Goal: Information Seeking & Learning: Learn about a topic

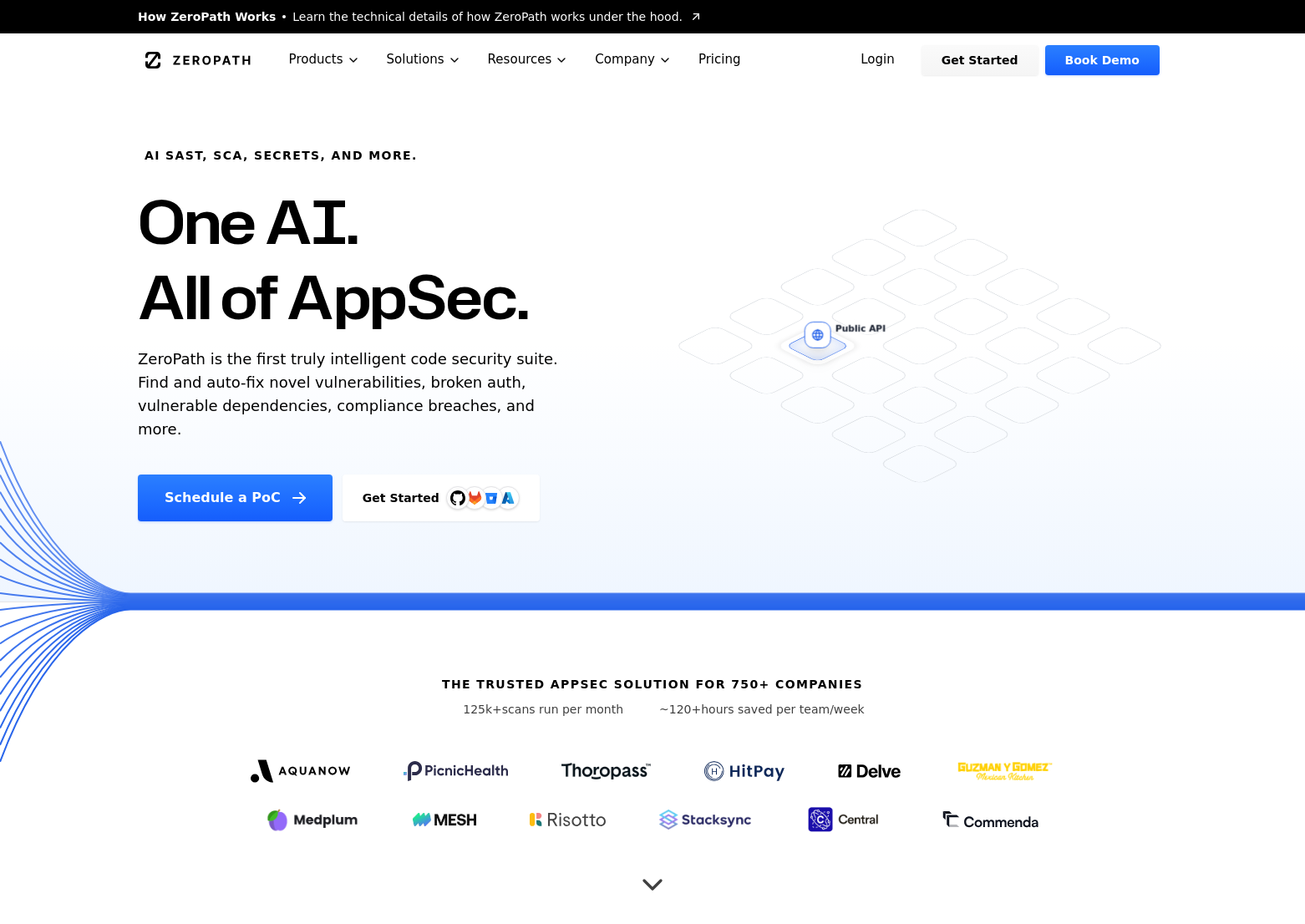
click at [874, 62] on link "Login" at bounding box center [877, 60] width 74 height 30
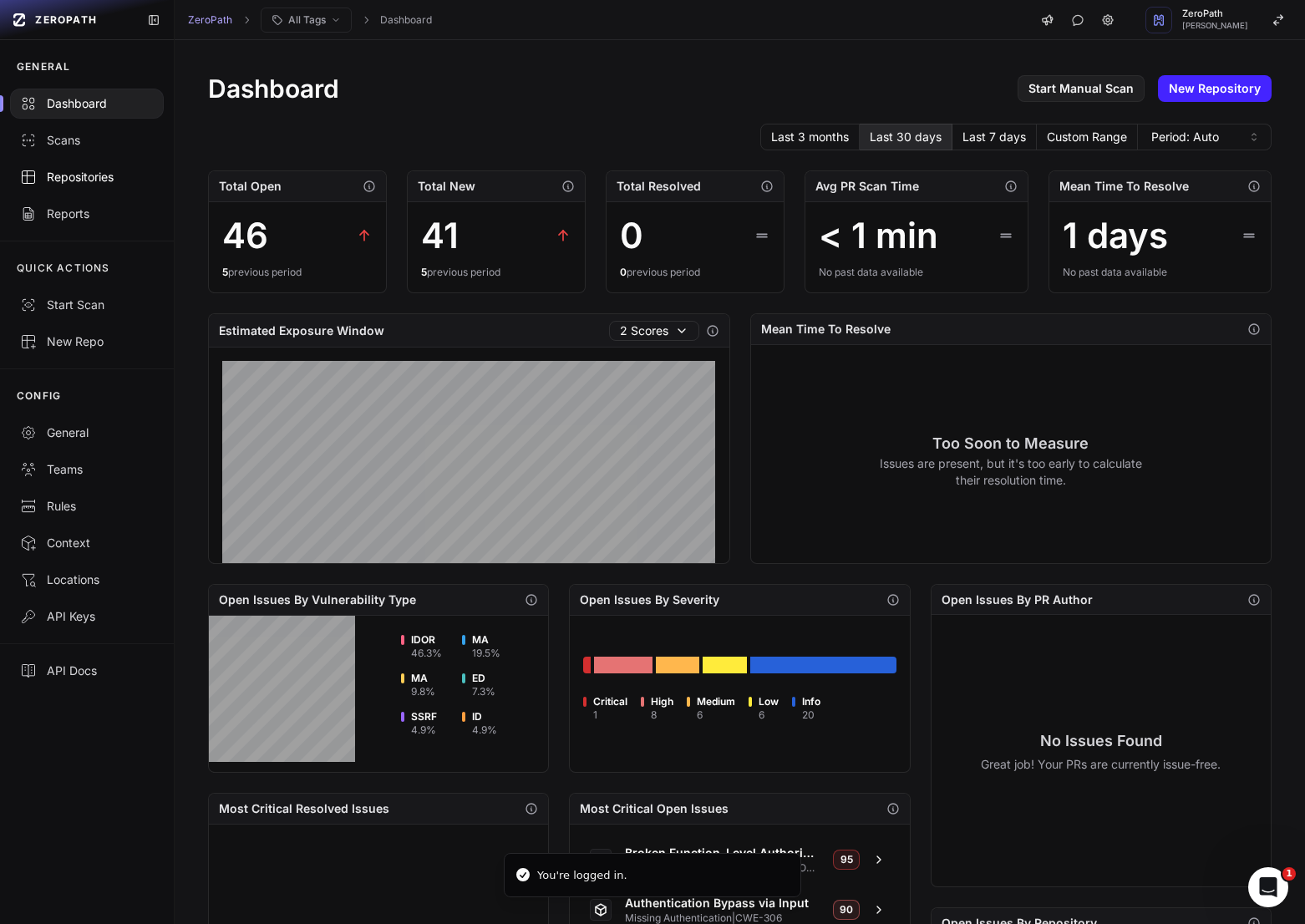
click at [79, 178] on div "Repositories" at bounding box center [87, 177] width 134 height 16
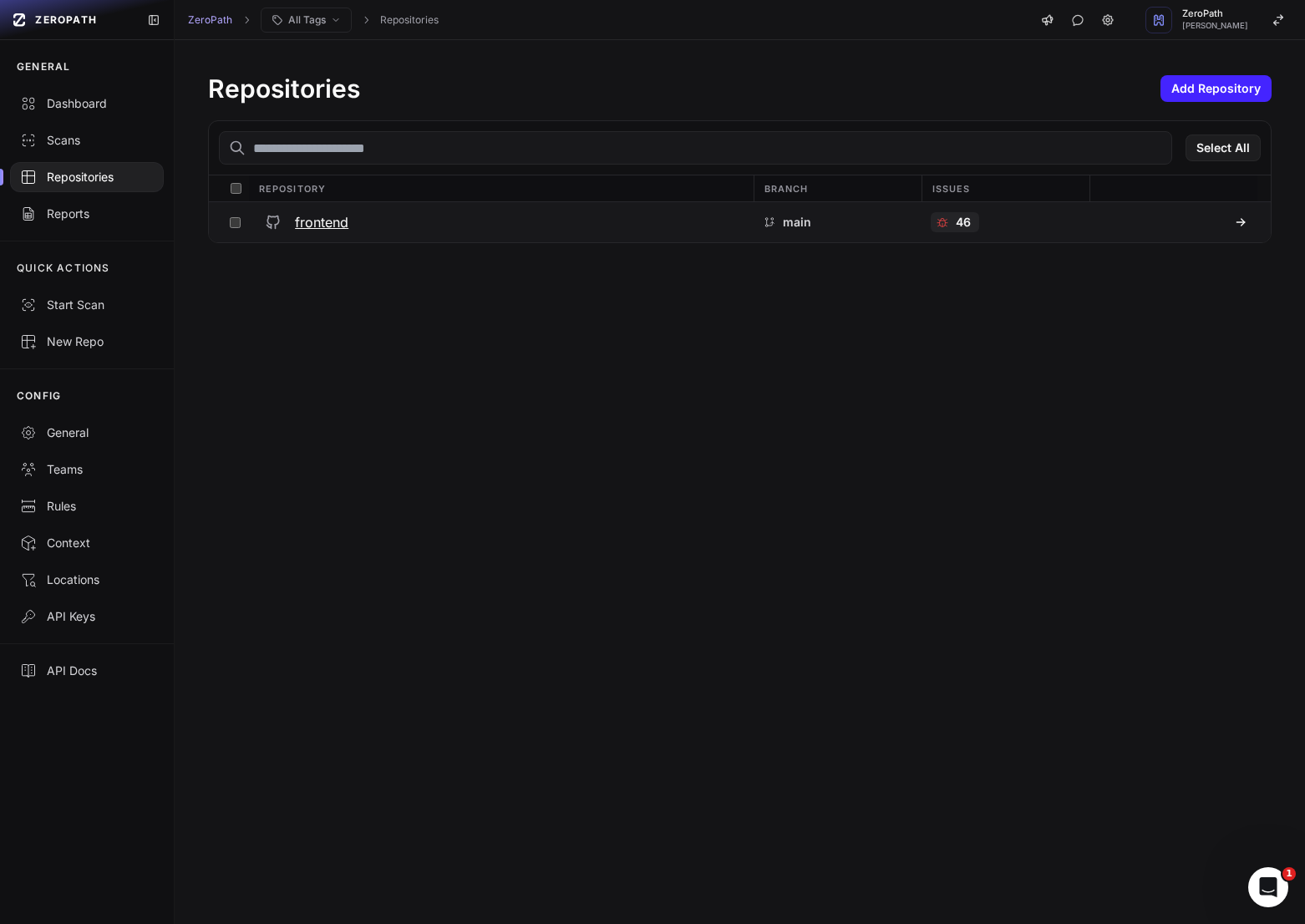
click at [360, 232] on div "frontend" at bounding box center [501, 222] width 485 height 30
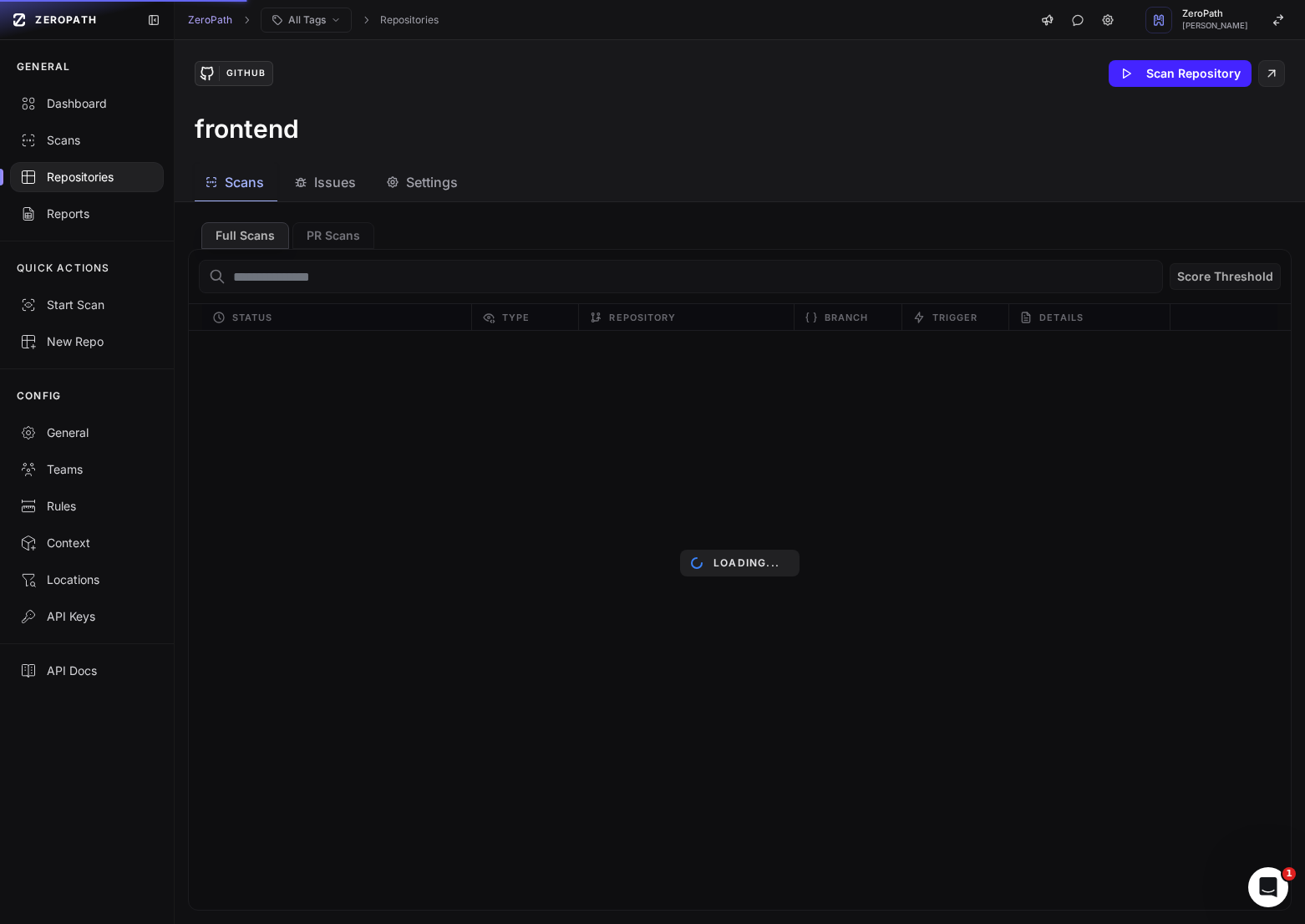
click at [337, 190] on span "Issues" at bounding box center [335, 182] width 42 height 20
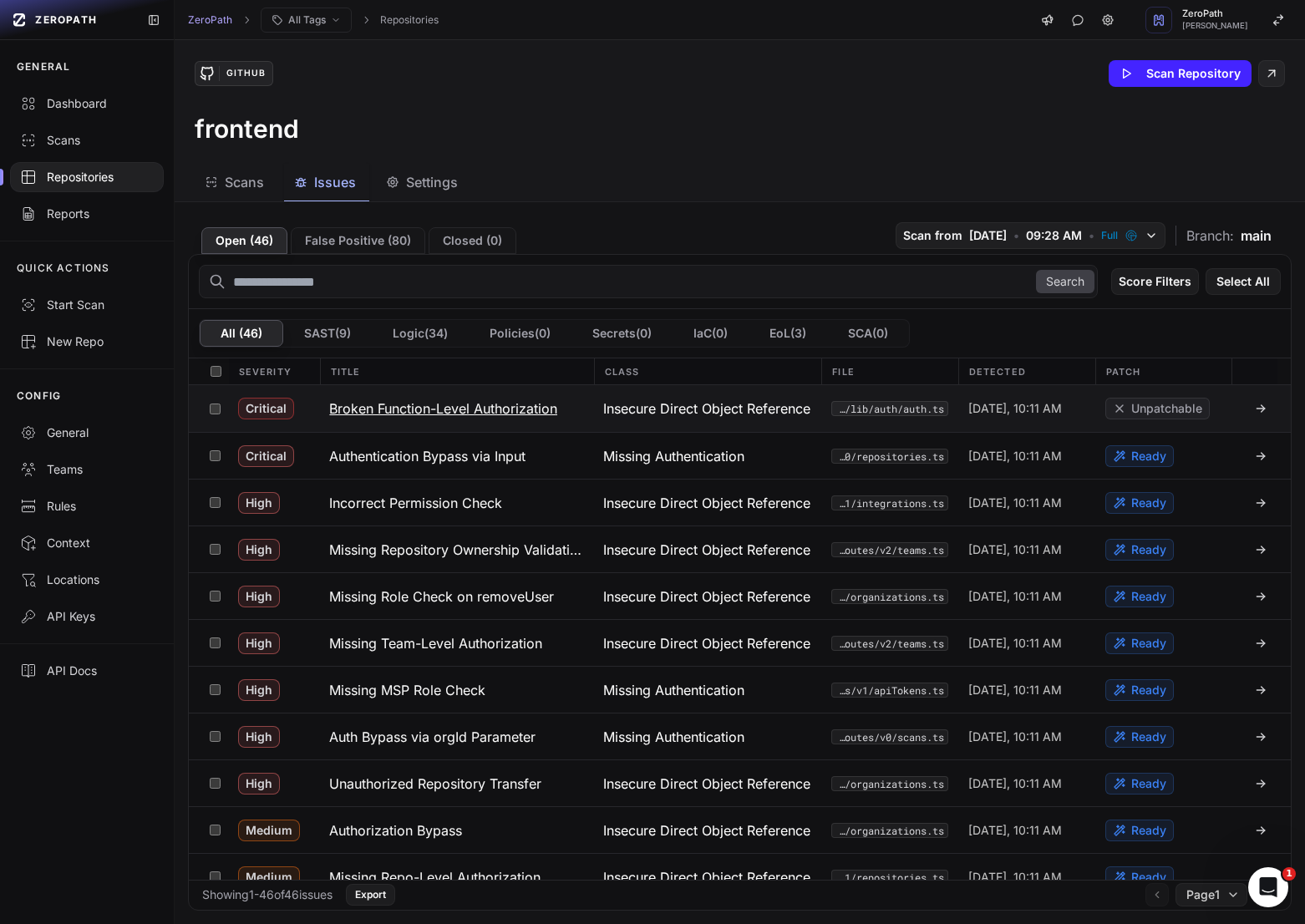
click at [538, 406] on h3 "Broken Function-Level Authorization" at bounding box center [443, 409] width 228 height 20
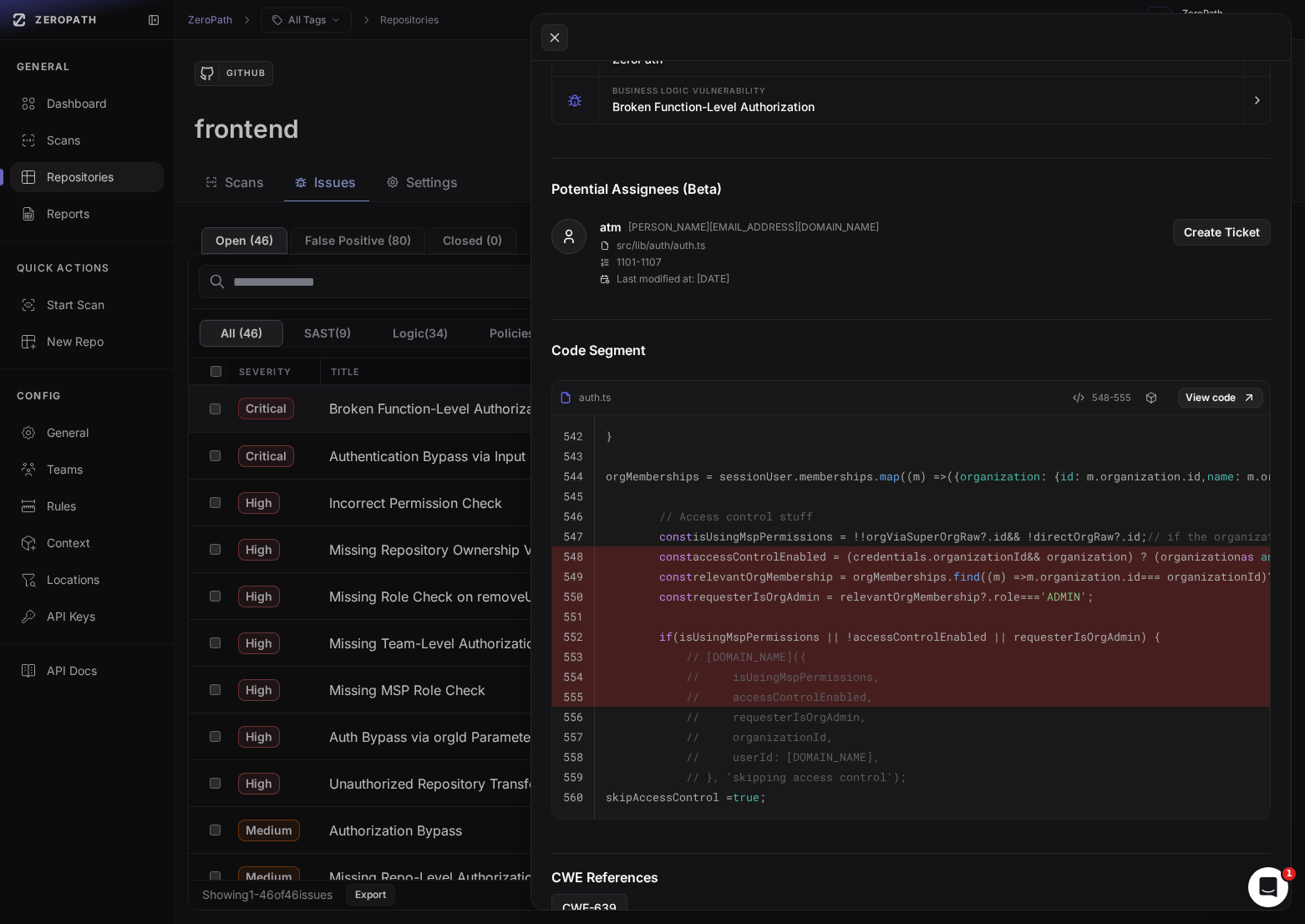
scroll to position [470, 0]
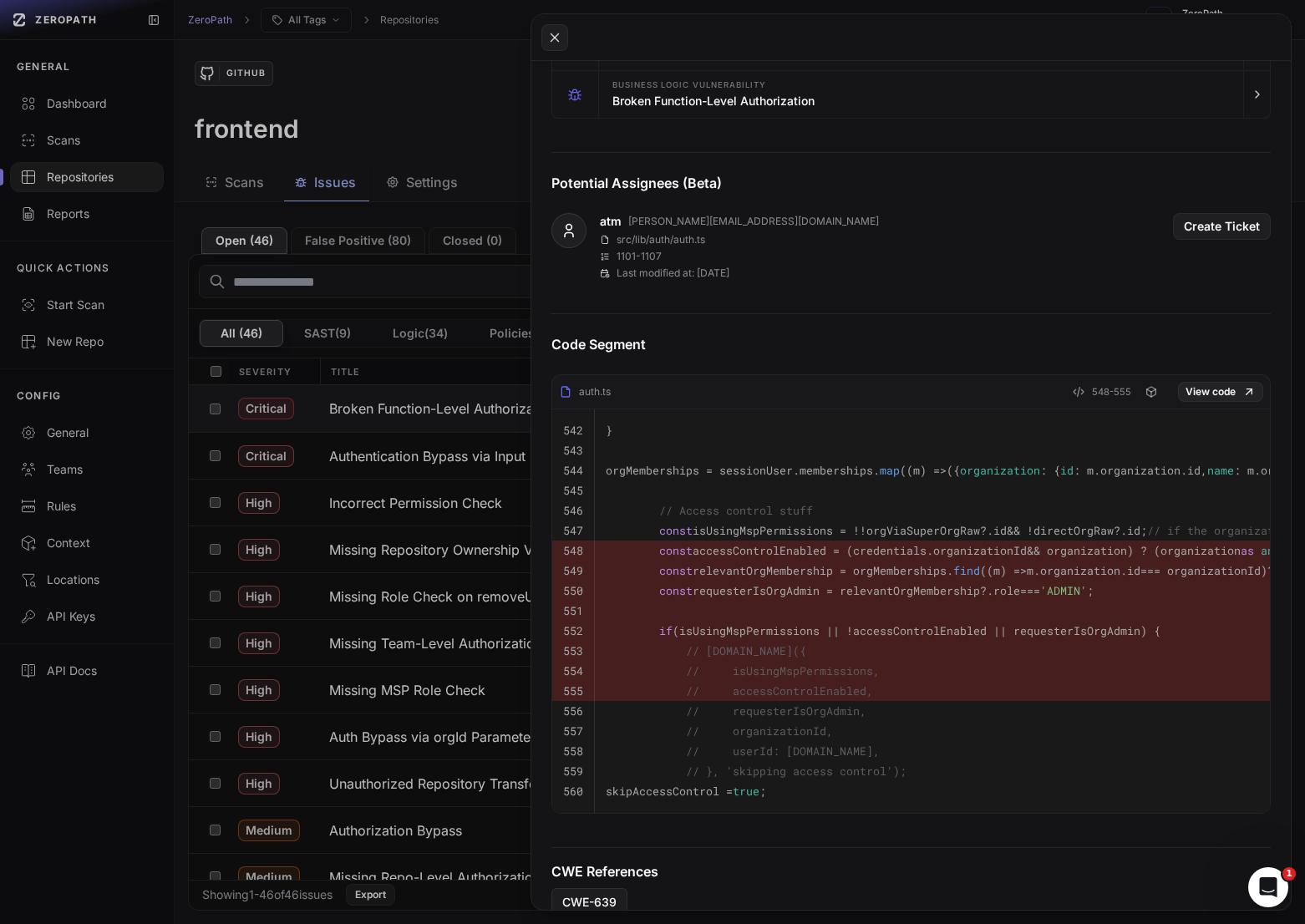
click at [474, 328] on button at bounding box center [652, 462] width 1305 height 924
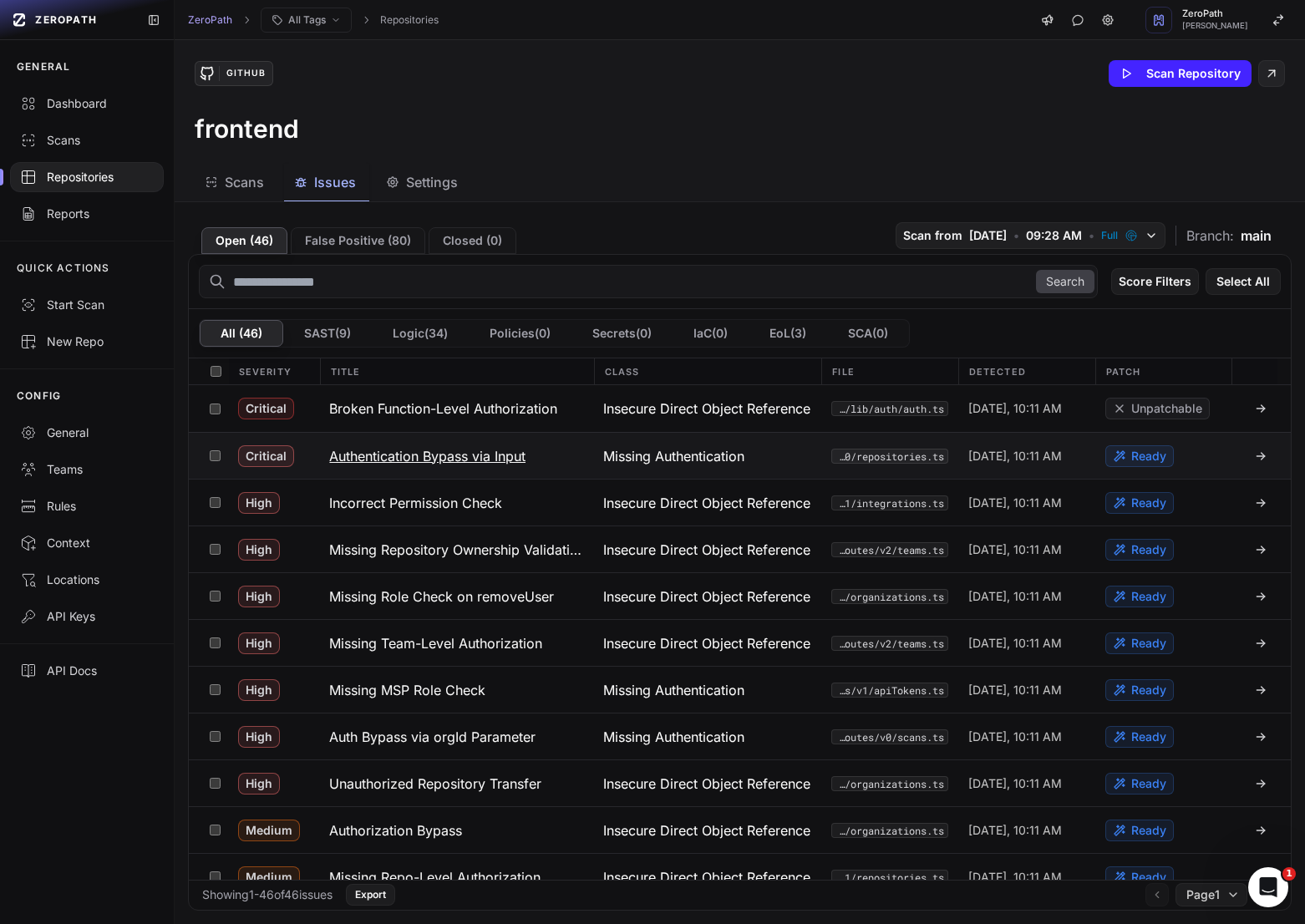
click at [530, 463] on button "Authentication Bypass via Input" at bounding box center [456, 456] width 274 height 46
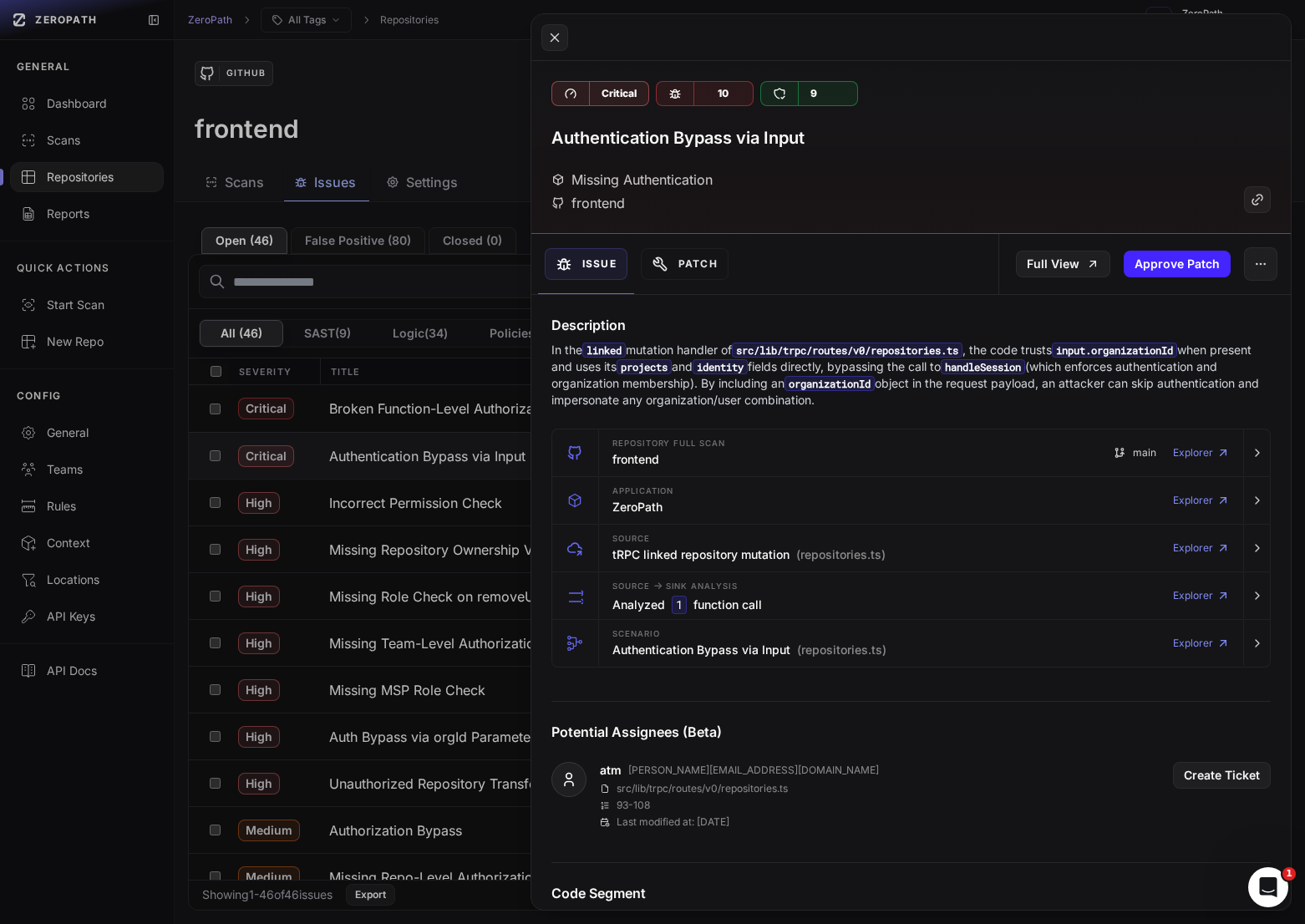
click at [365, 173] on button at bounding box center [652, 462] width 1305 height 924
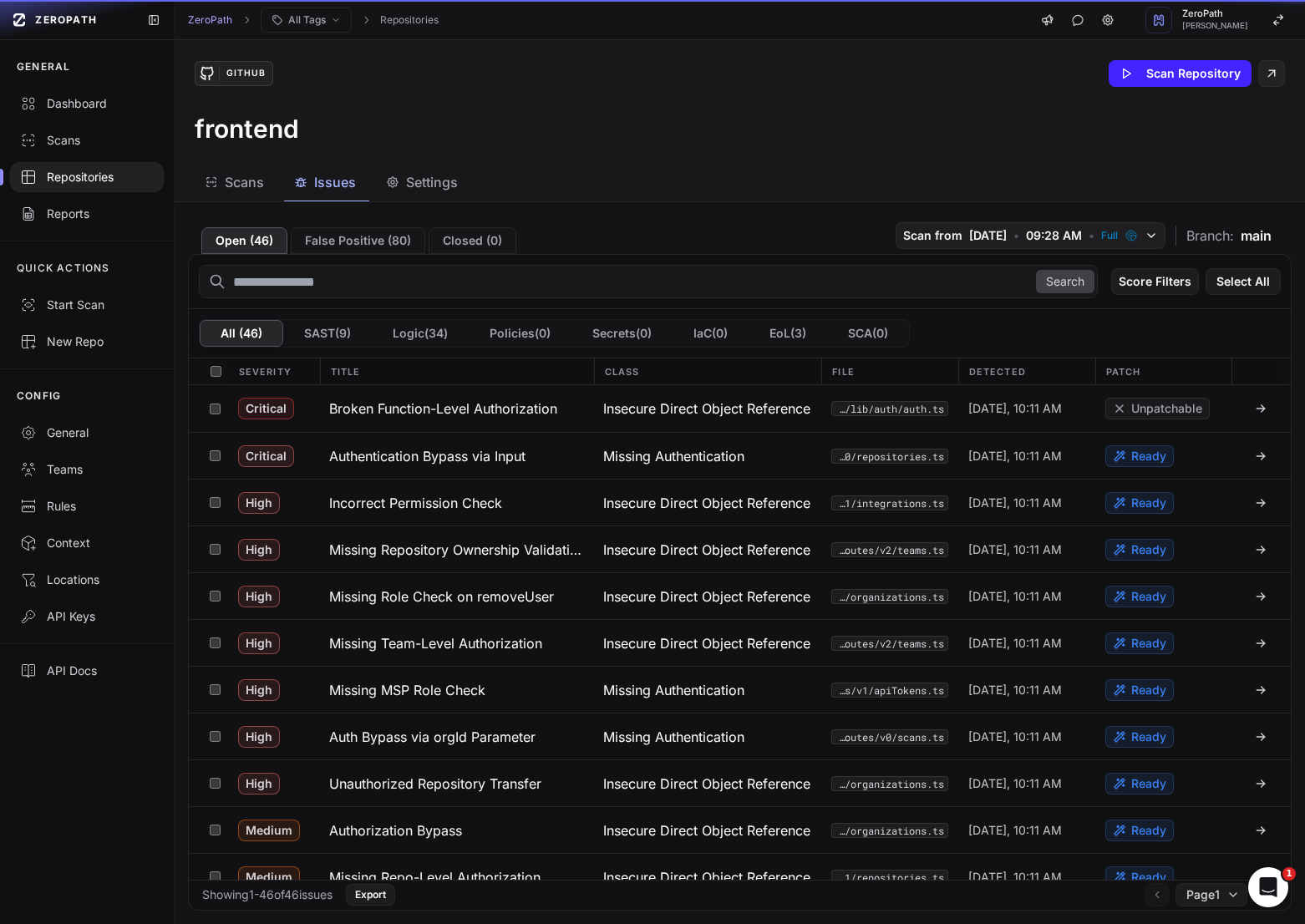
click at [432, 173] on span "Settings" at bounding box center [431, 182] width 52 height 20
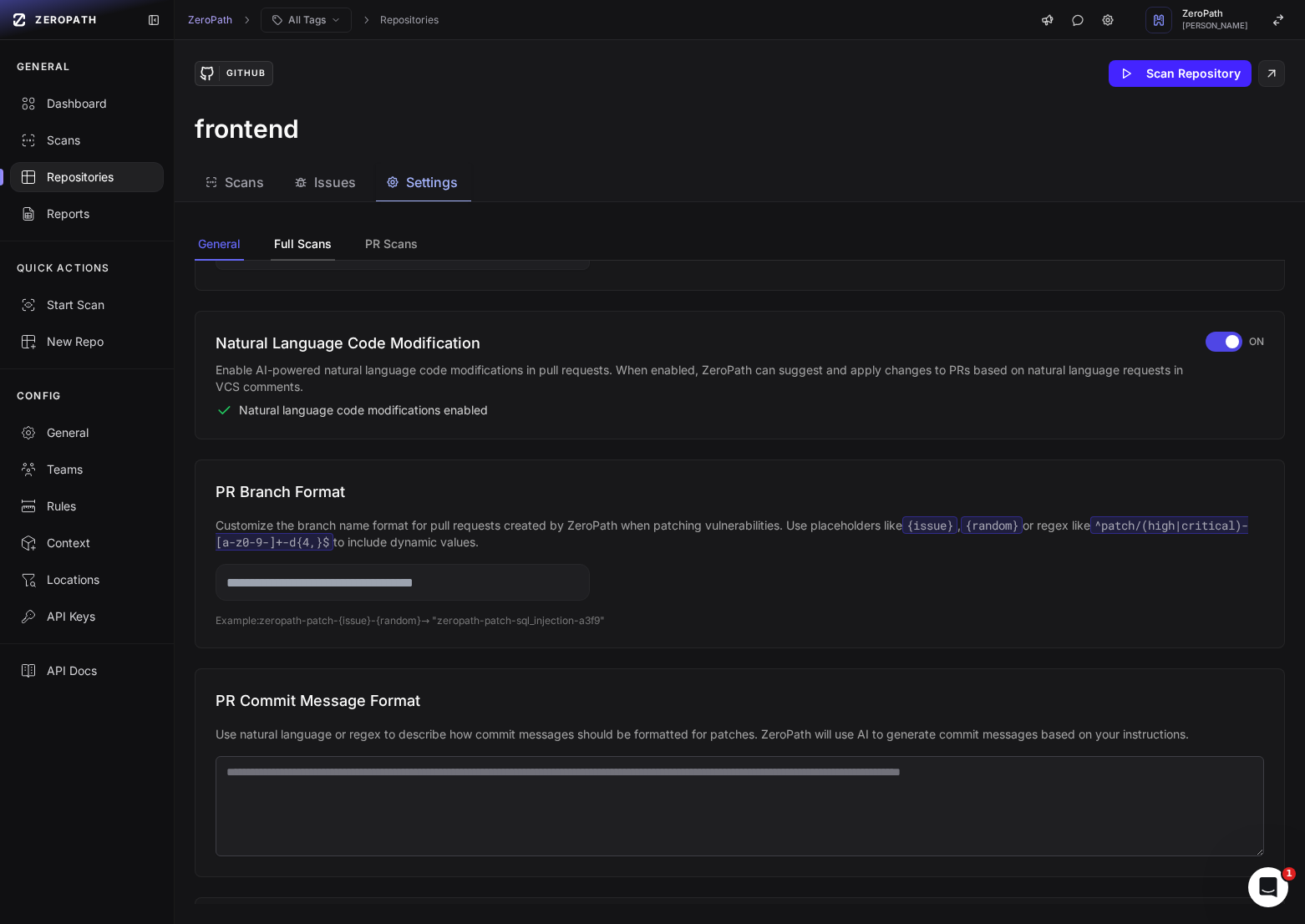
click at [362, 238] on button "Full Scans" at bounding box center [392, 244] width 60 height 32
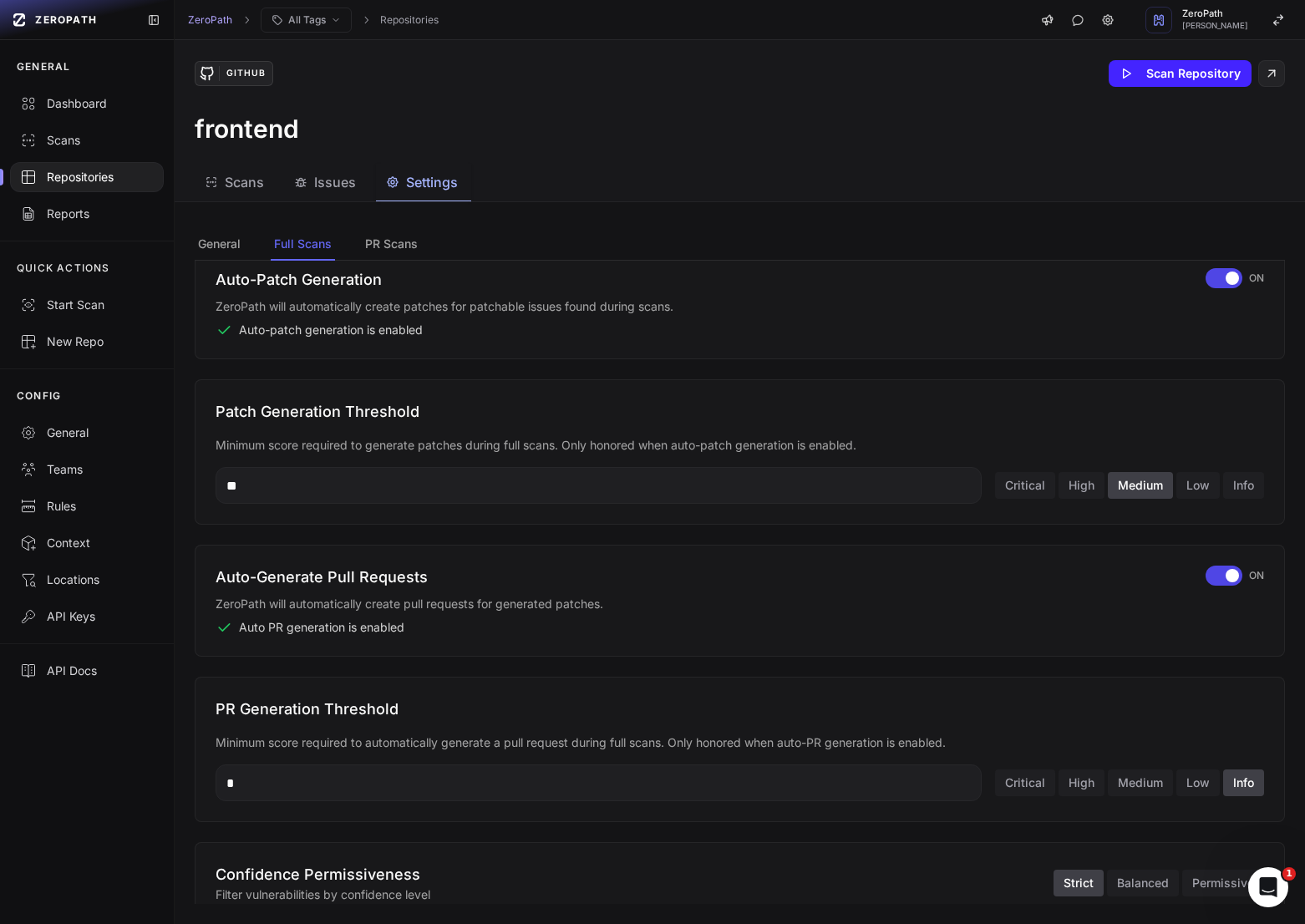
scroll to position [98, 0]
click at [99, 182] on div "Repositories" at bounding box center [87, 177] width 134 height 16
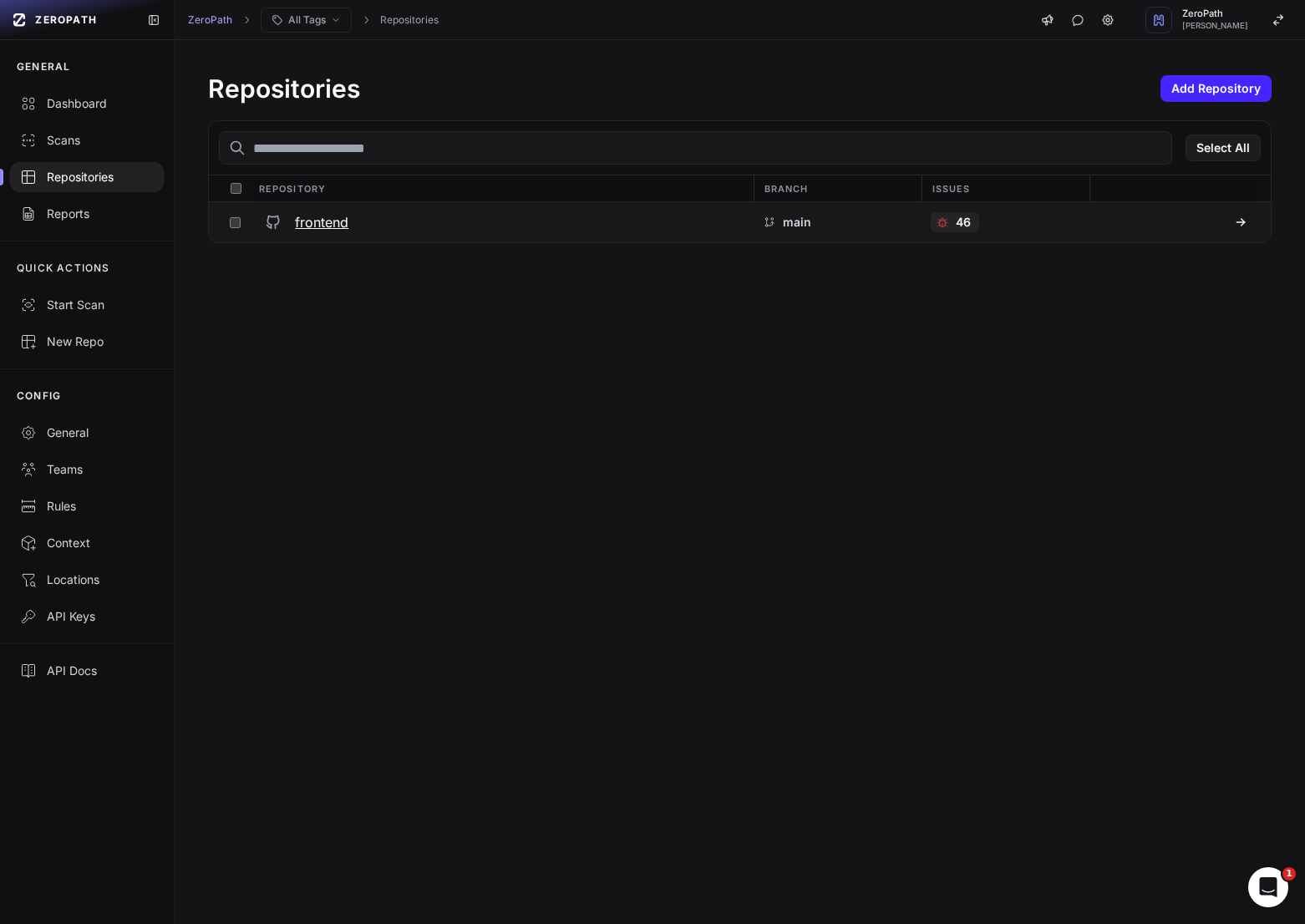
click at [324, 214] on h3 "frontend" at bounding box center [321, 222] width 53 height 20
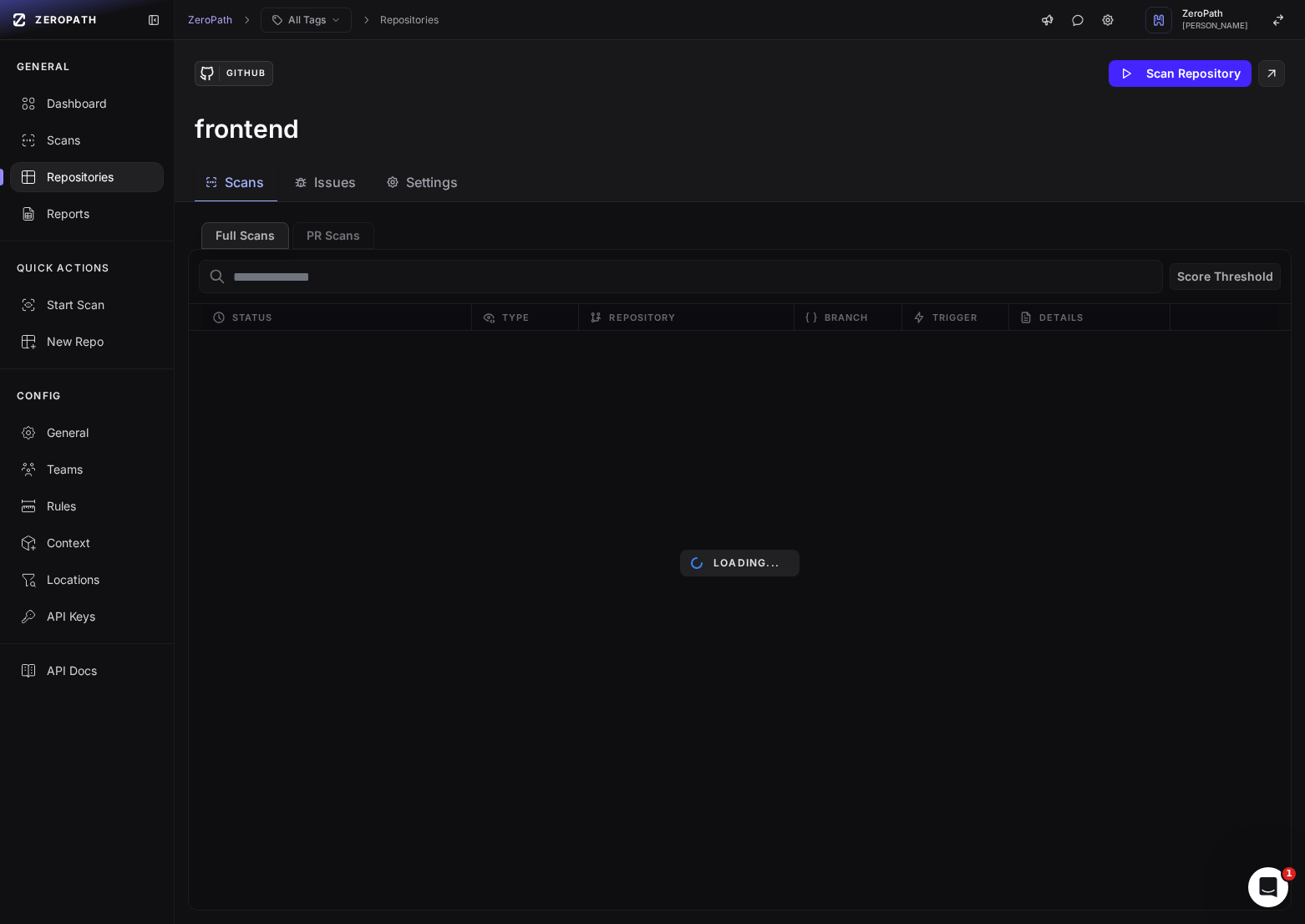
click at [325, 190] on span "Issues" at bounding box center [335, 182] width 42 height 20
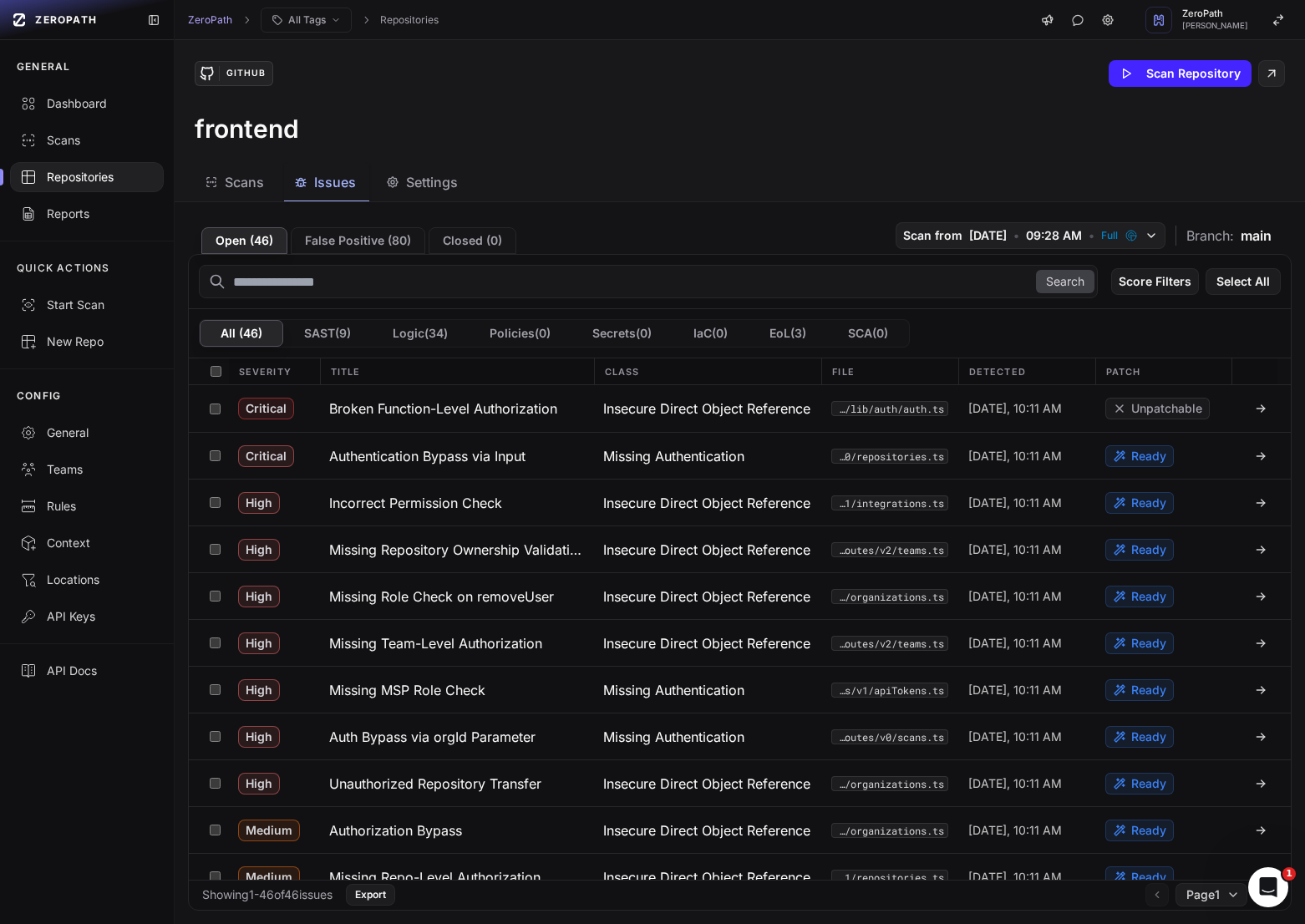
click at [259, 185] on span "Scans" at bounding box center [244, 182] width 39 height 20
click at [318, 191] on span "Issues" at bounding box center [335, 182] width 42 height 20
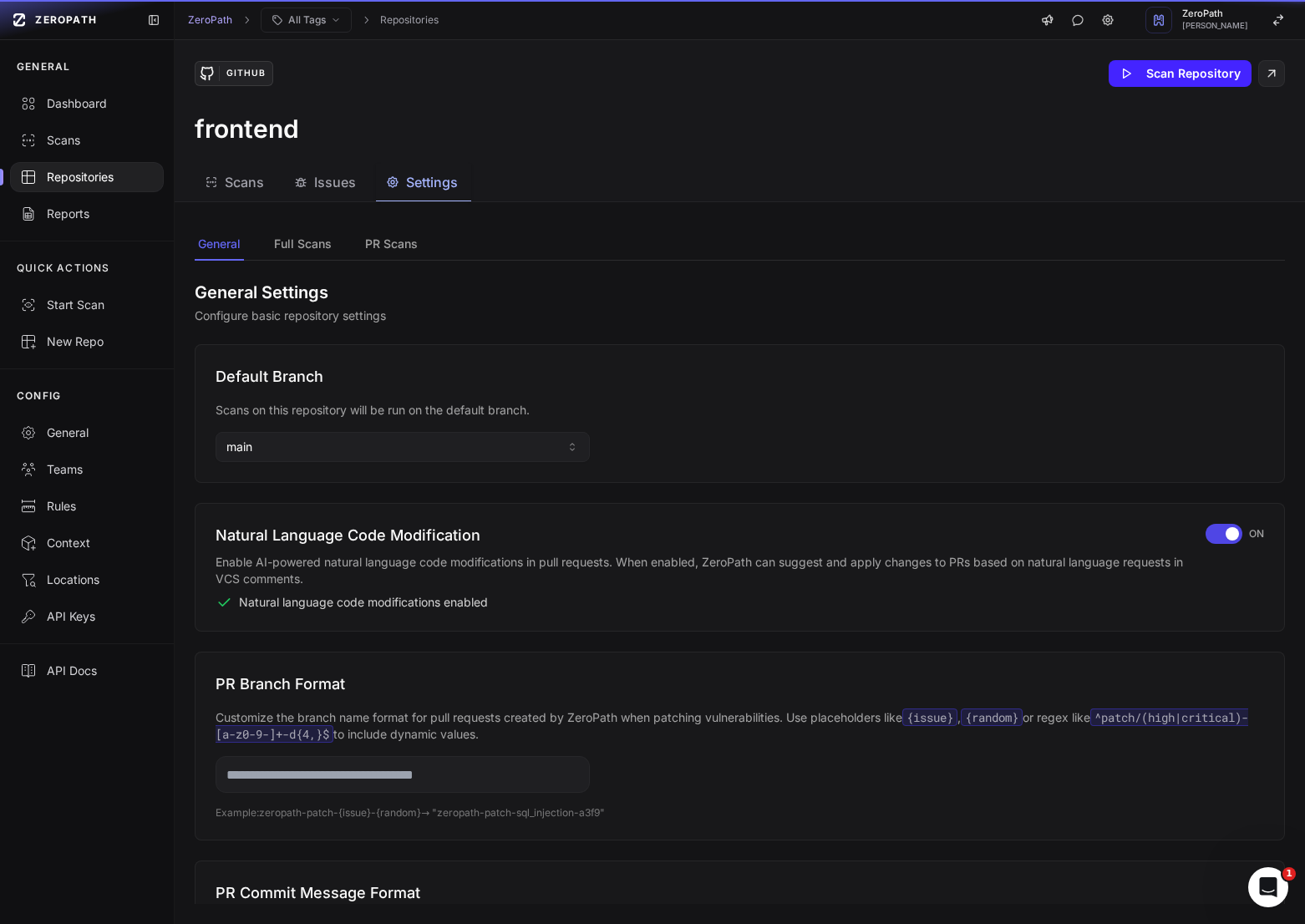
click at [412, 184] on span "Settings" at bounding box center [431, 182] width 52 height 20
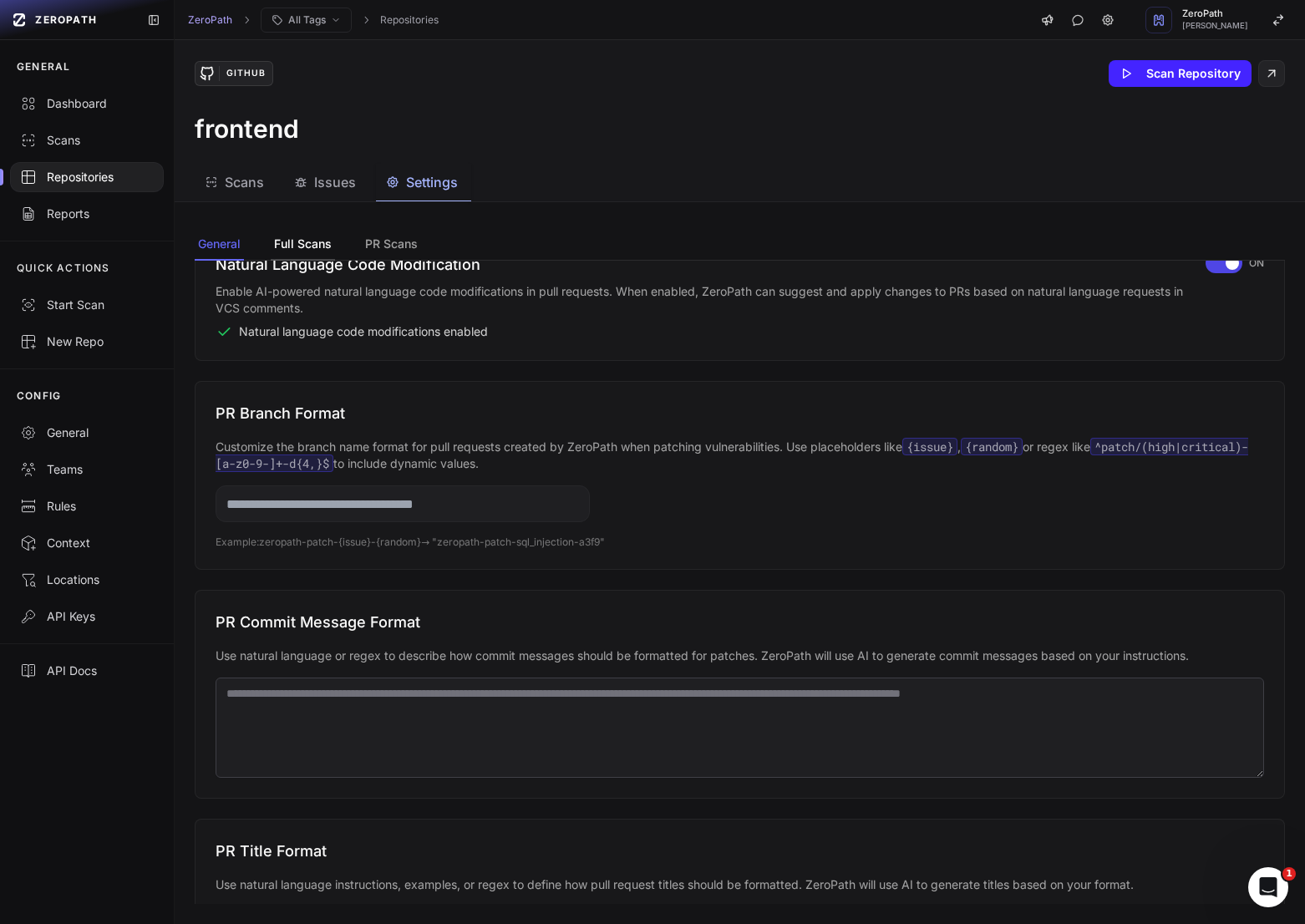
click at [362, 250] on button "Full Scans" at bounding box center [392, 244] width 60 height 32
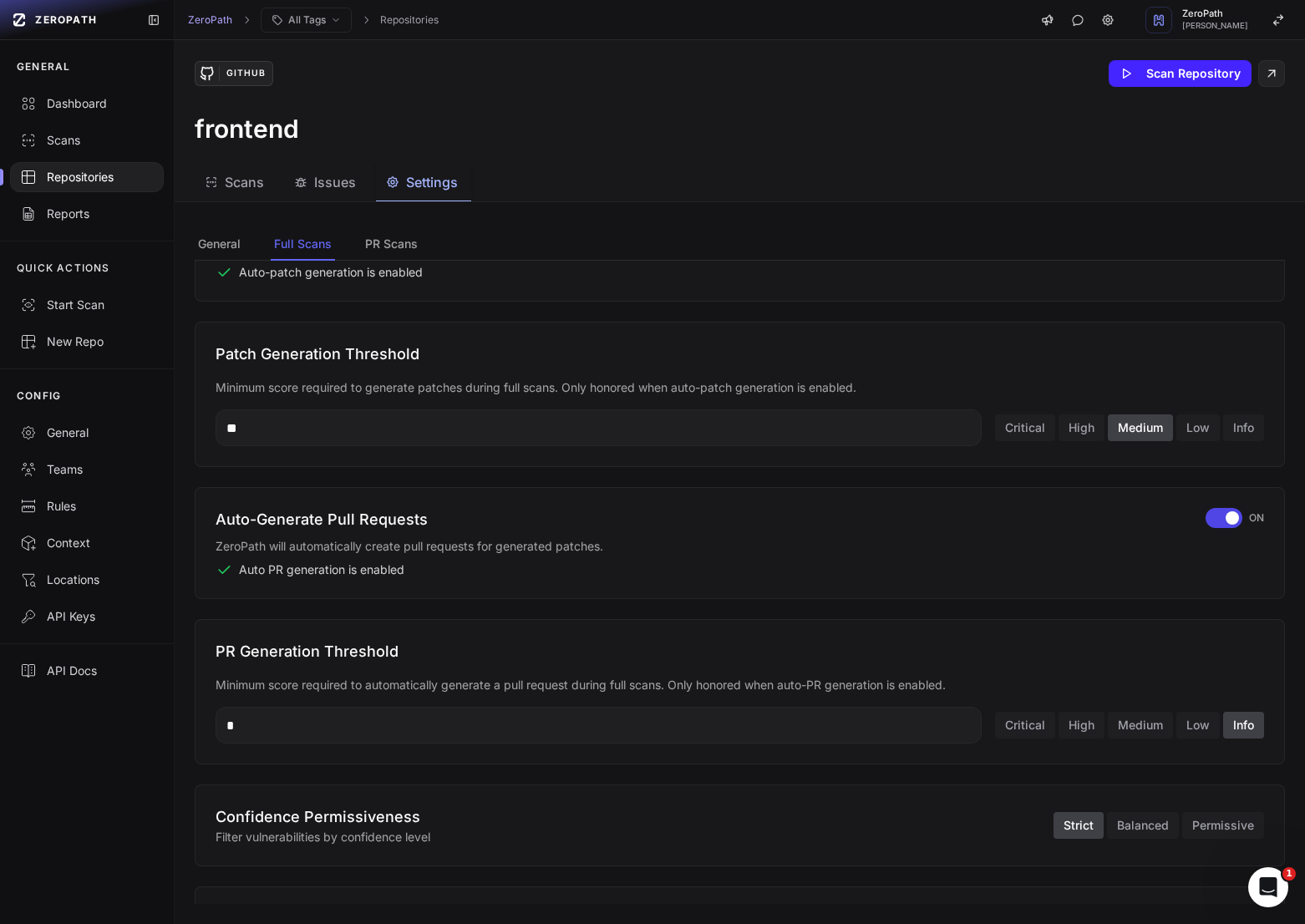
scroll to position [159, 0]
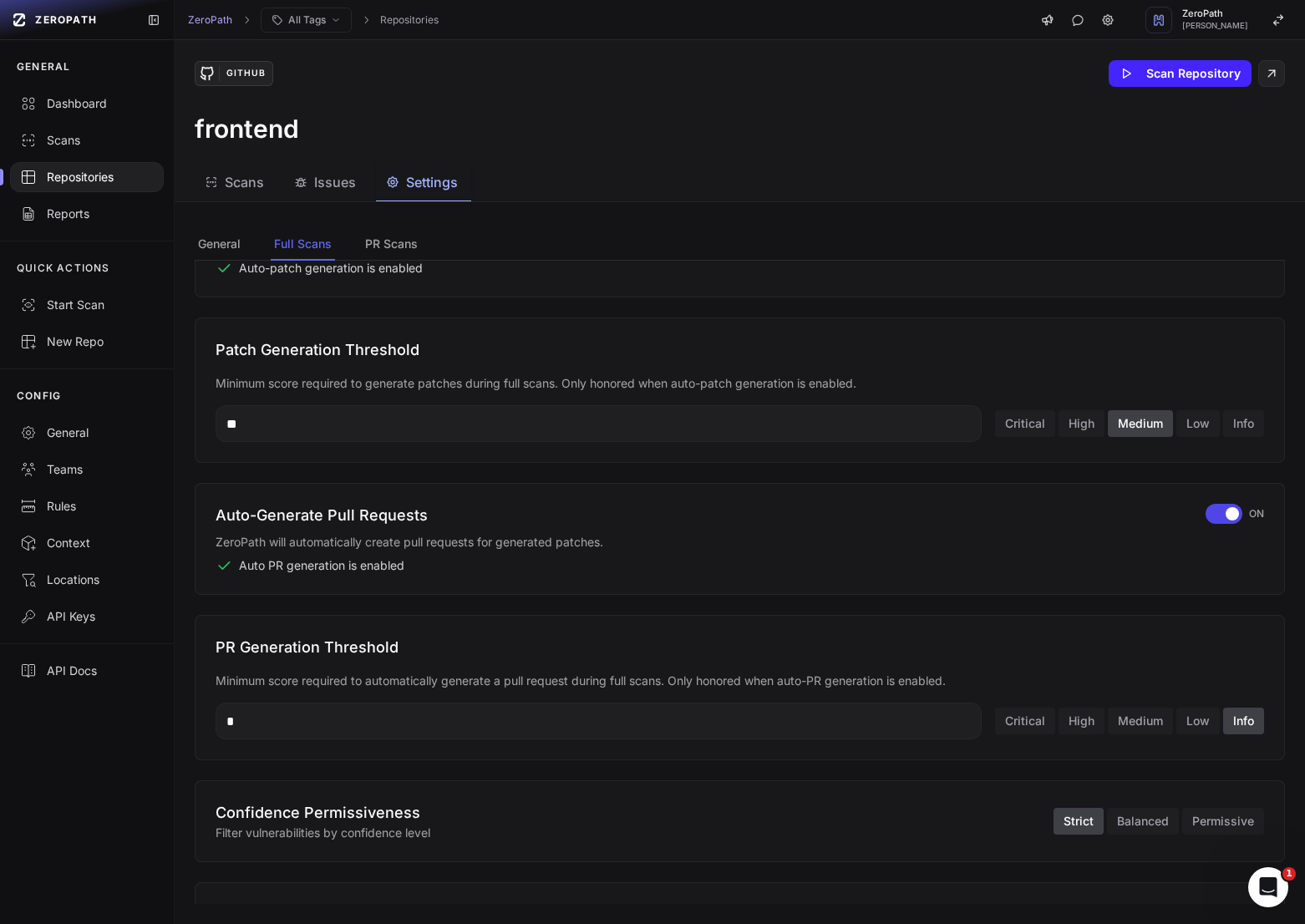
click at [336, 643] on h3 "PR Generation Threshold" at bounding box center [740, 647] width 1049 height 24
click at [487, 675] on p "Minimum score required to automatically generate a pull request during full sca…" at bounding box center [740, 681] width 1049 height 16
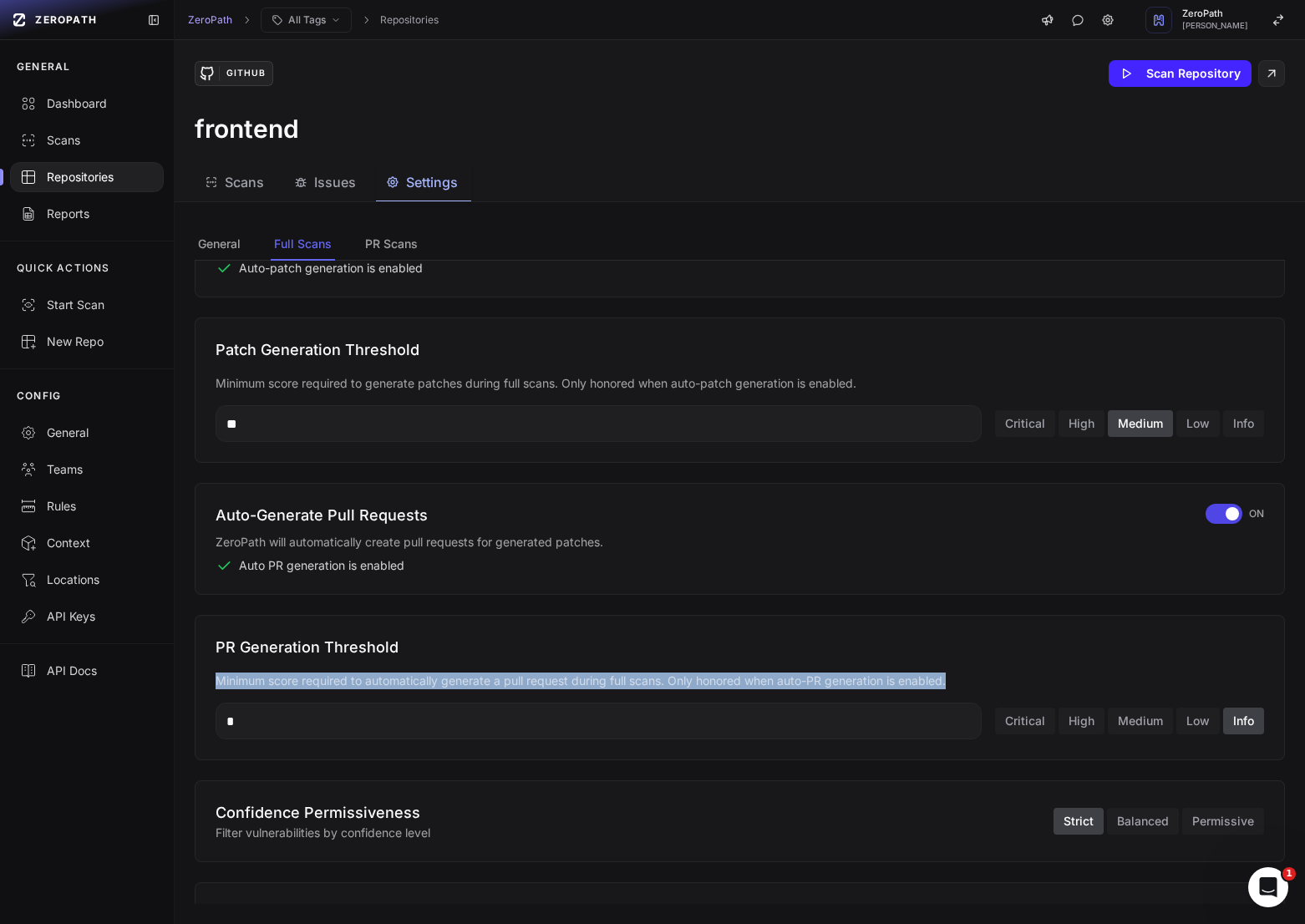
click at [487, 675] on p "Minimum score required to automatically generate a pull request during full sca…" at bounding box center [740, 681] width 1049 height 16
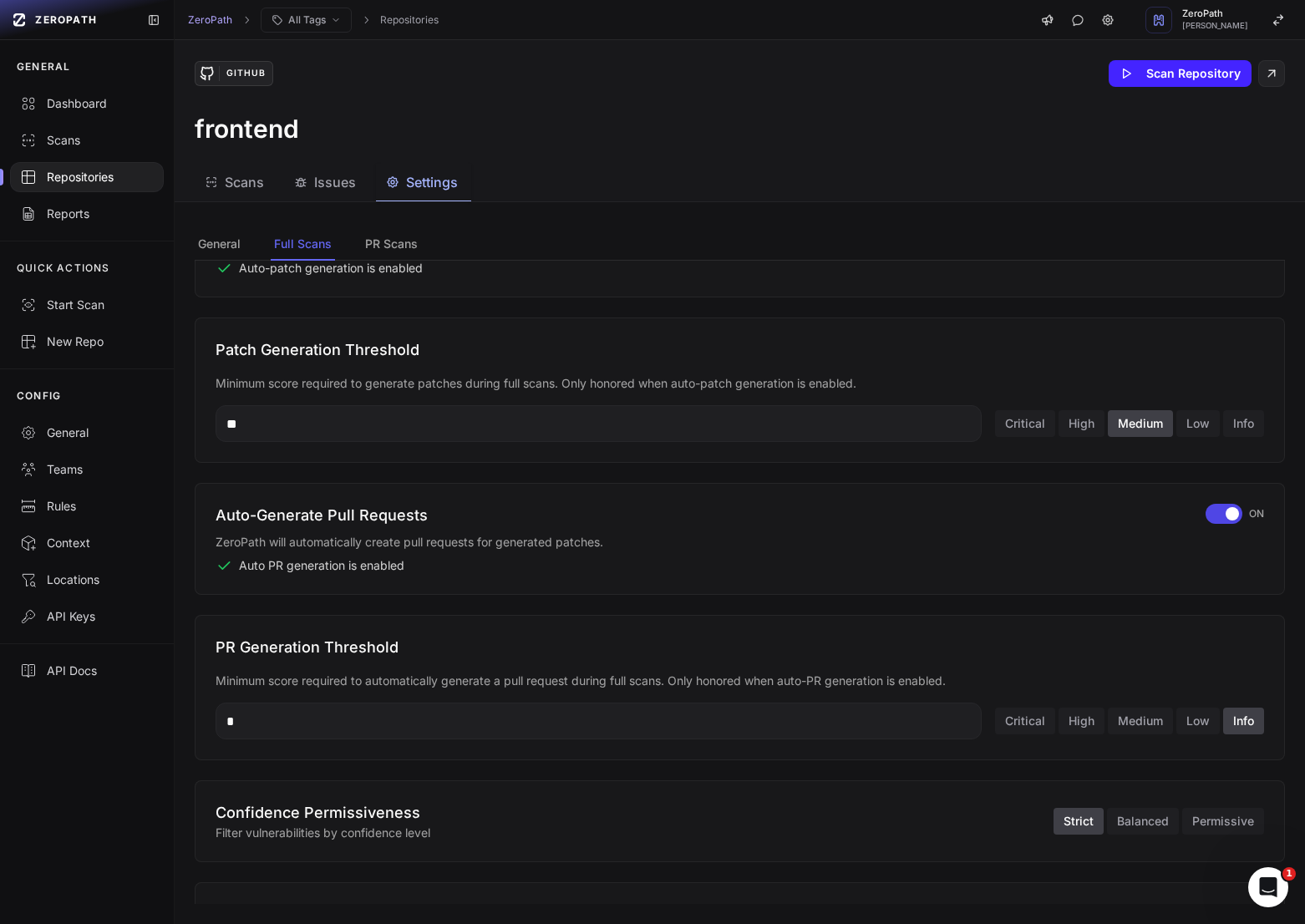
click at [465, 646] on h3 "PR Generation Threshold" at bounding box center [740, 647] width 1049 height 24
click at [330, 187] on span "Issues" at bounding box center [335, 182] width 42 height 20
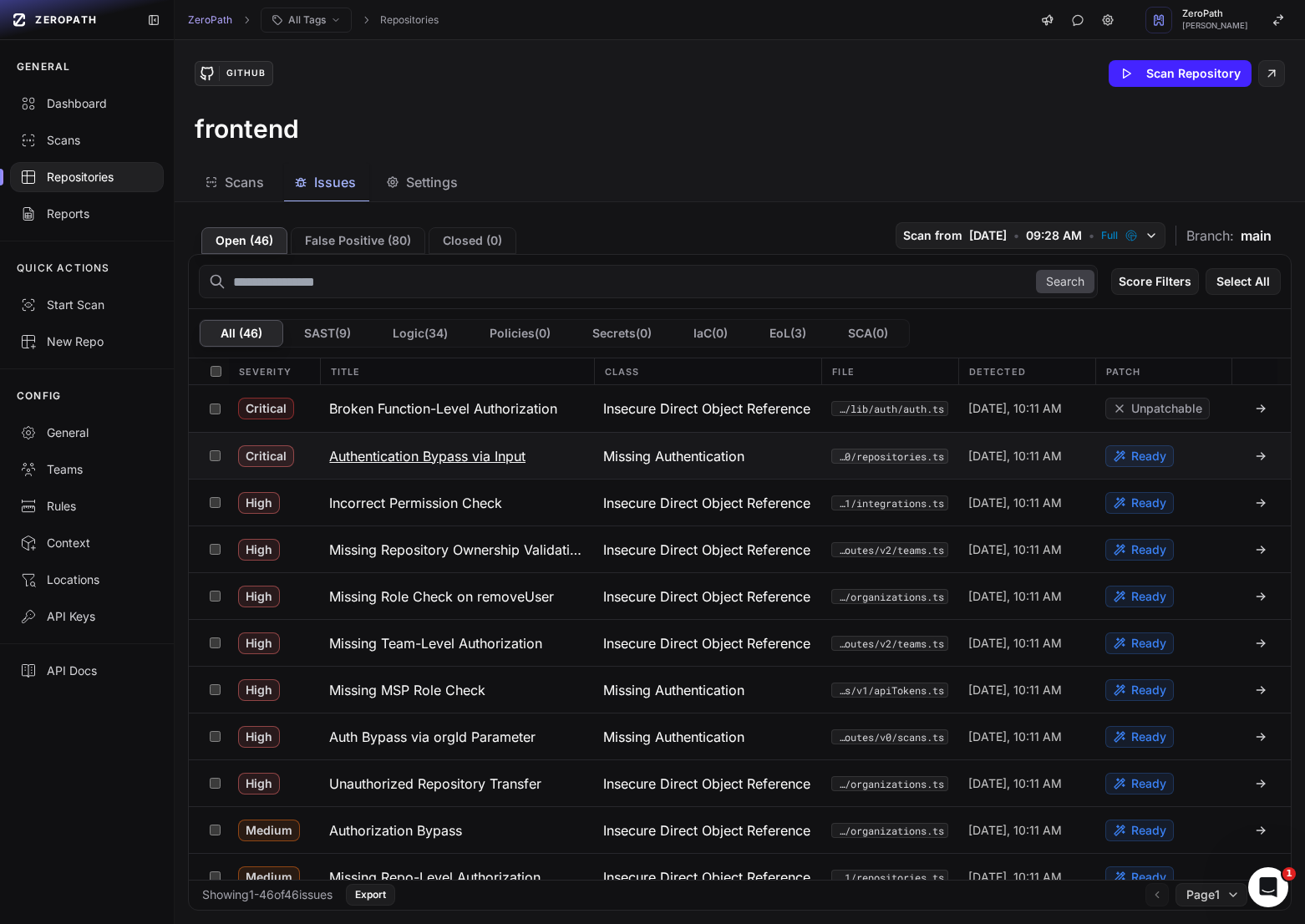
click at [415, 446] on h3 "Authentication Bypass via Input" at bounding box center [427, 456] width 196 height 20
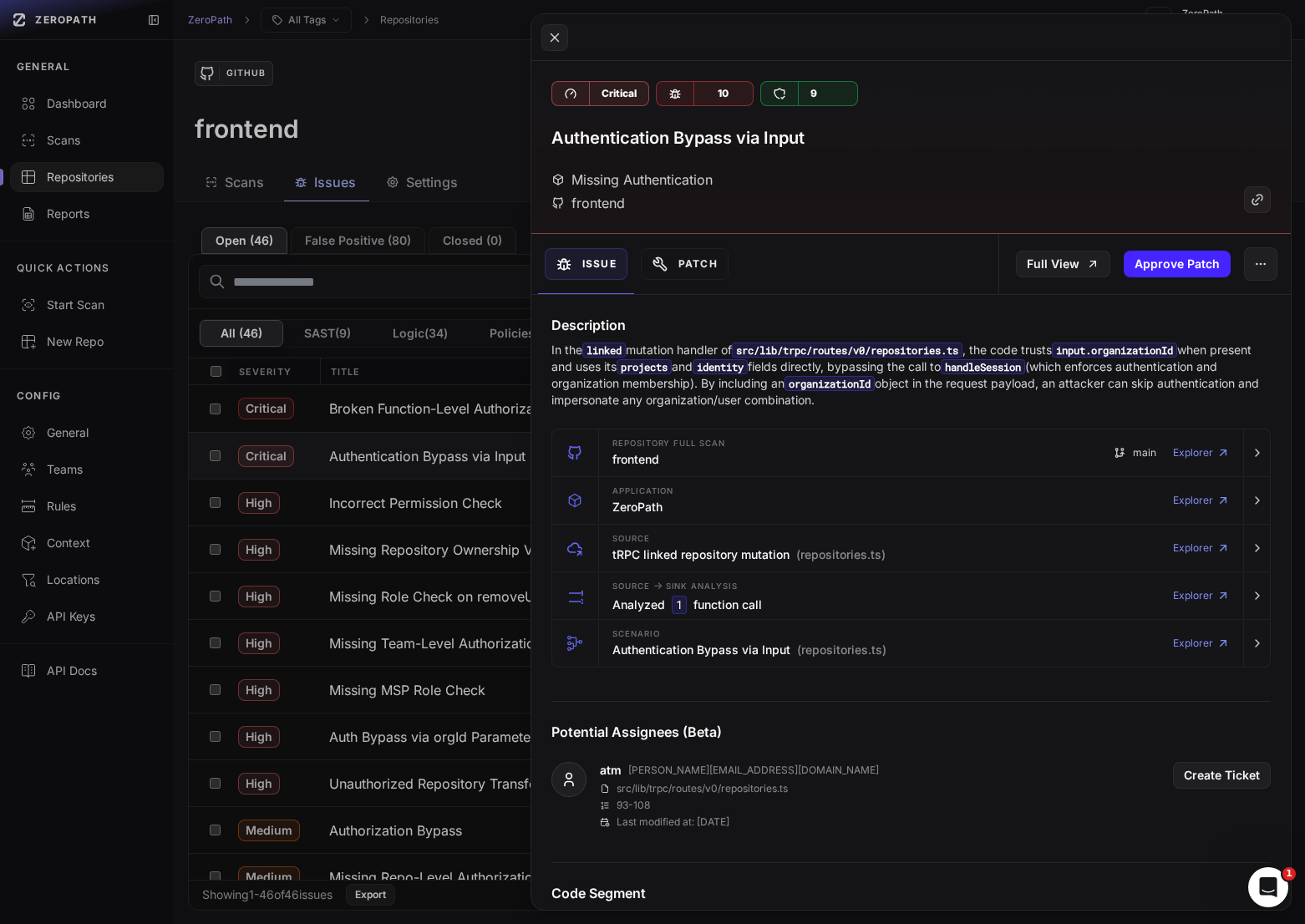
click at [398, 390] on button at bounding box center [652, 462] width 1305 height 924
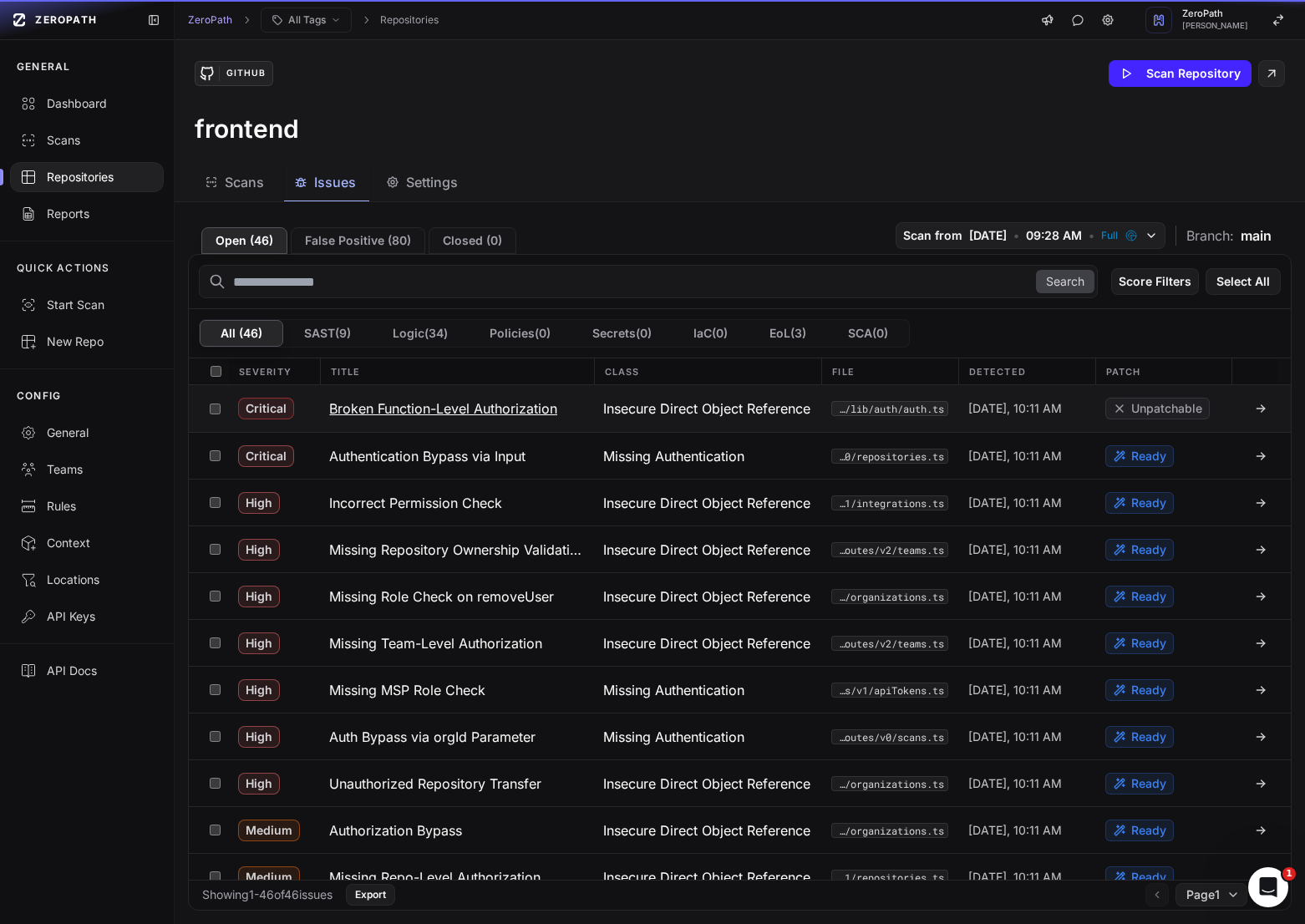
click at [426, 412] on h3 "Broken Function-Level Authorization" at bounding box center [443, 409] width 228 height 20
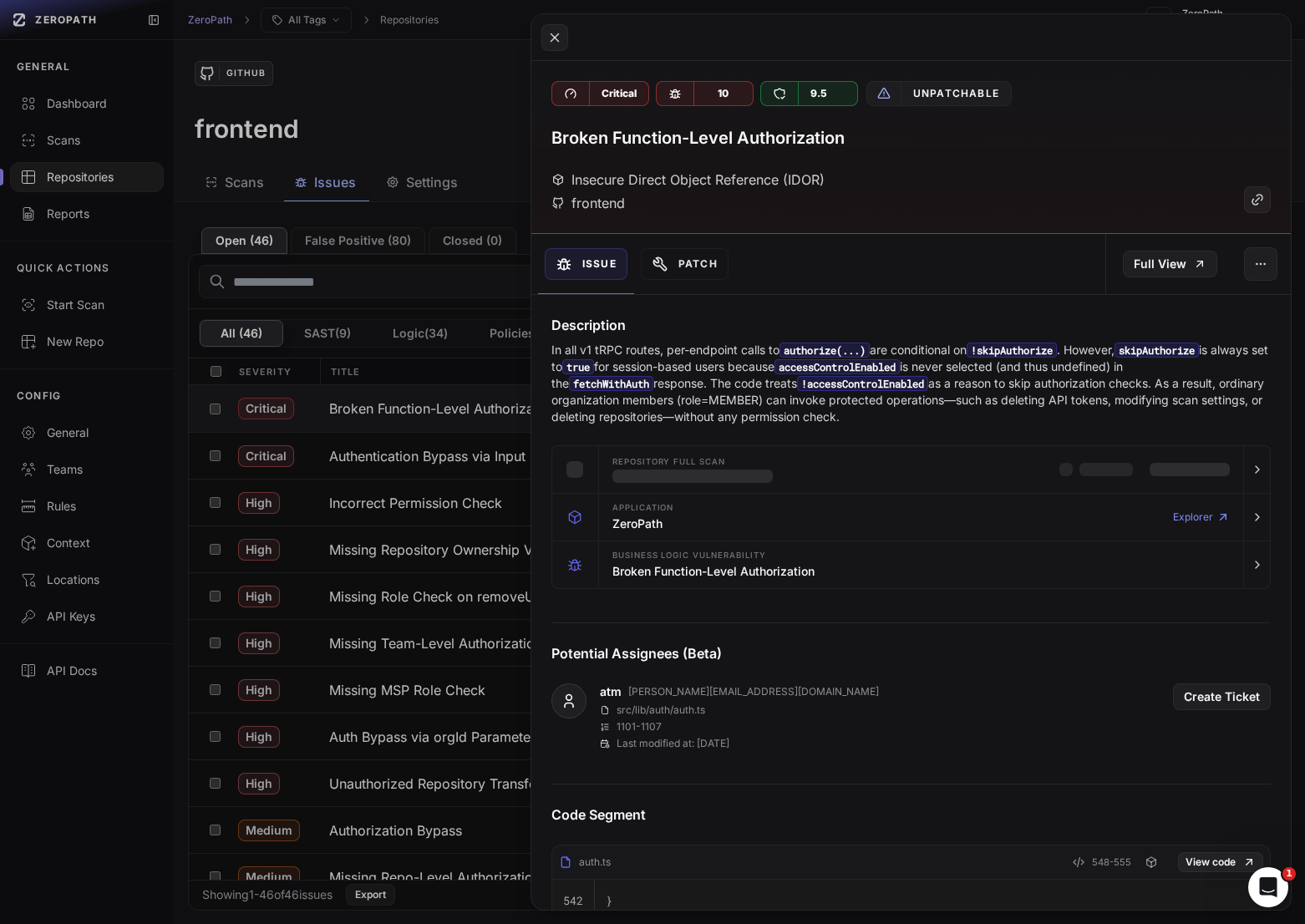
click at [755, 377] on p "In all v1 tRPC routes, per-endpoint calls to authorize(...) are conditional on …" at bounding box center [912, 383] width 720 height 83
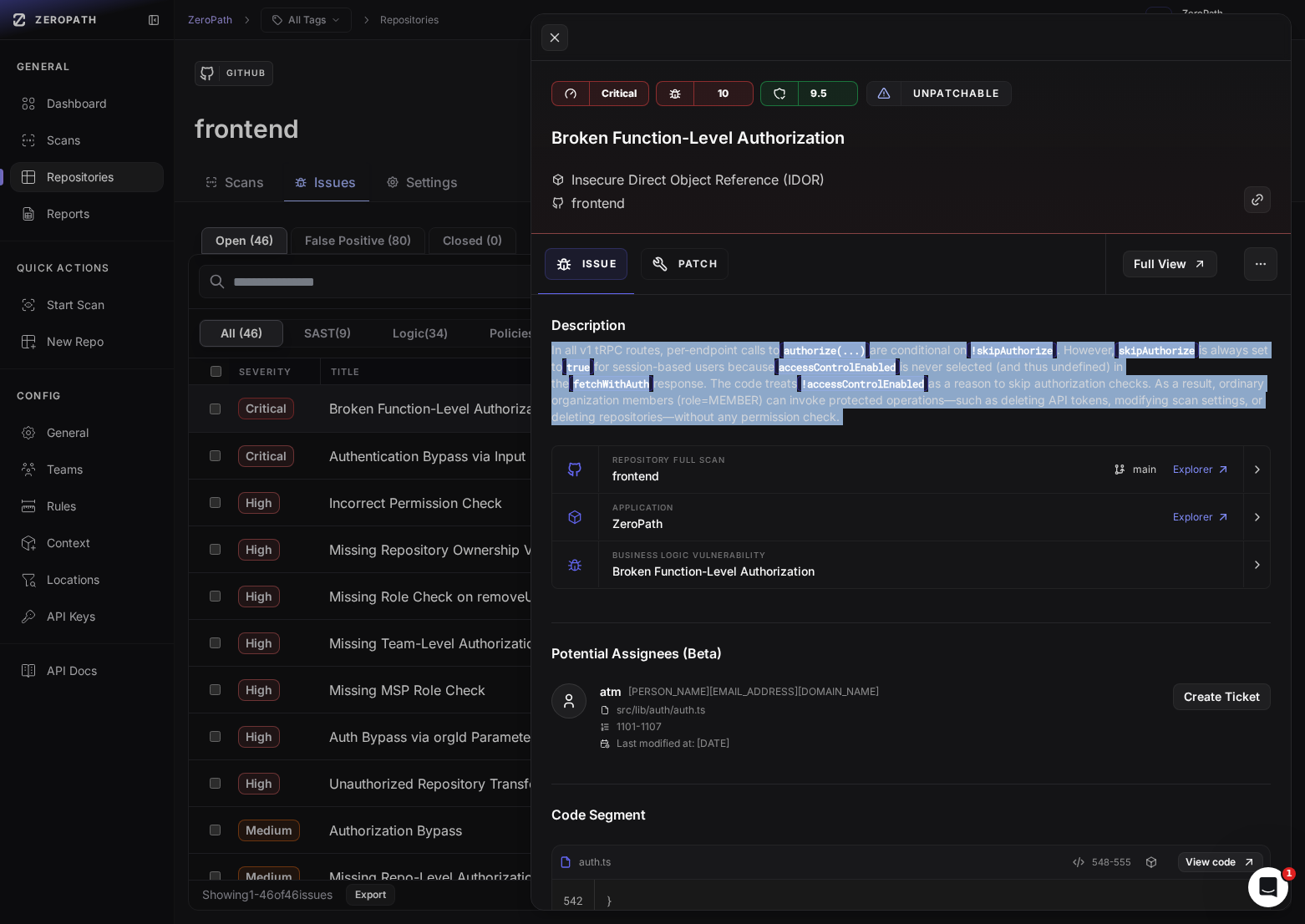
click at [755, 377] on p "In all v1 tRPC routes, per-endpoint calls to authorize(...) are conditional on …" at bounding box center [912, 383] width 720 height 83
click at [728, 385] on p "In all v1 tRPC routes, per-endpoint calls to authorize(...) are conditional on …" at bounding box center [912, 383] width 720 height 83
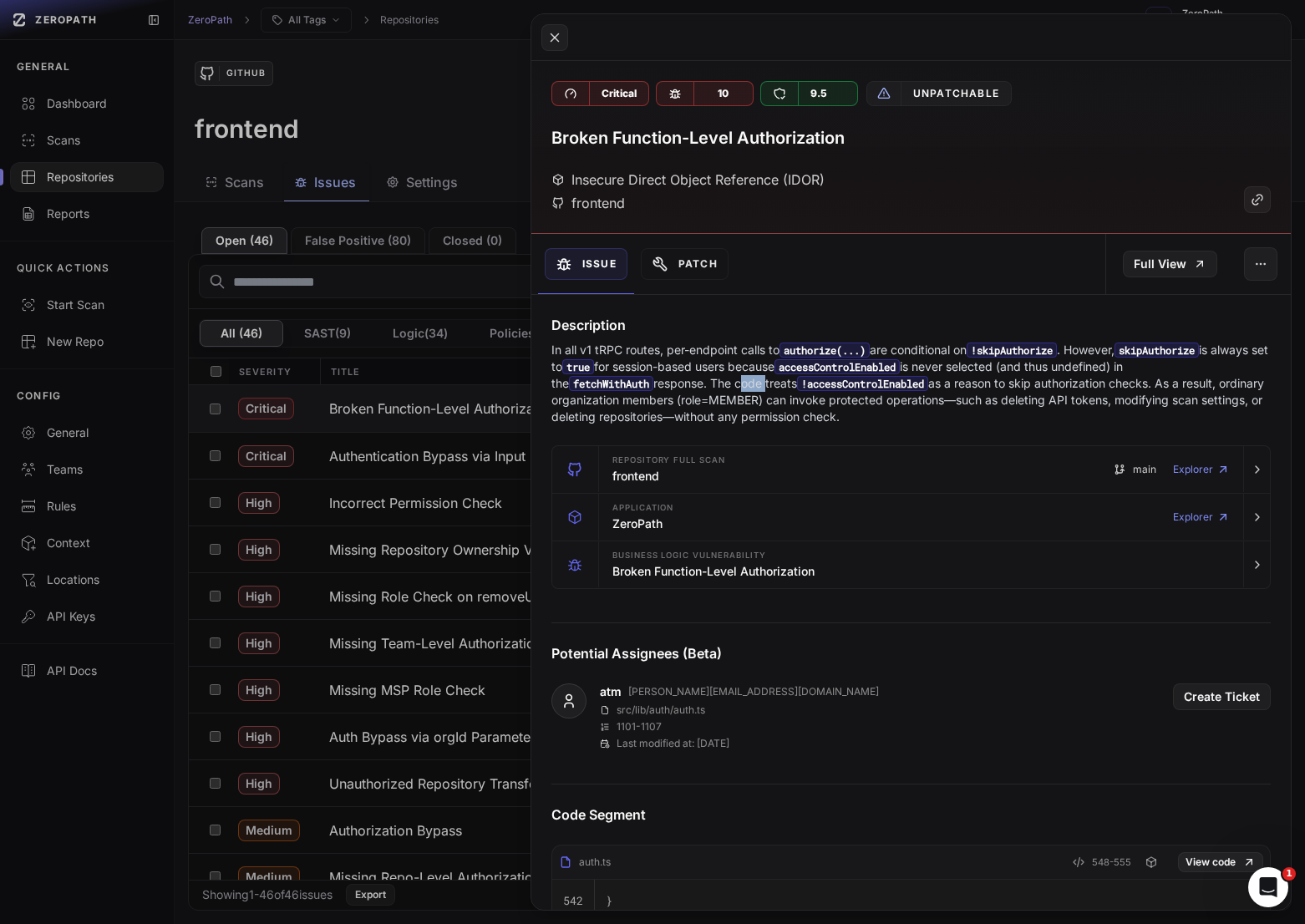
click at [728, 385] on p "In all v1 tRPC routes, per-endpoint calls to authorize(...) are conditional on …" at bounding box center [912, 383] width 720 height 83
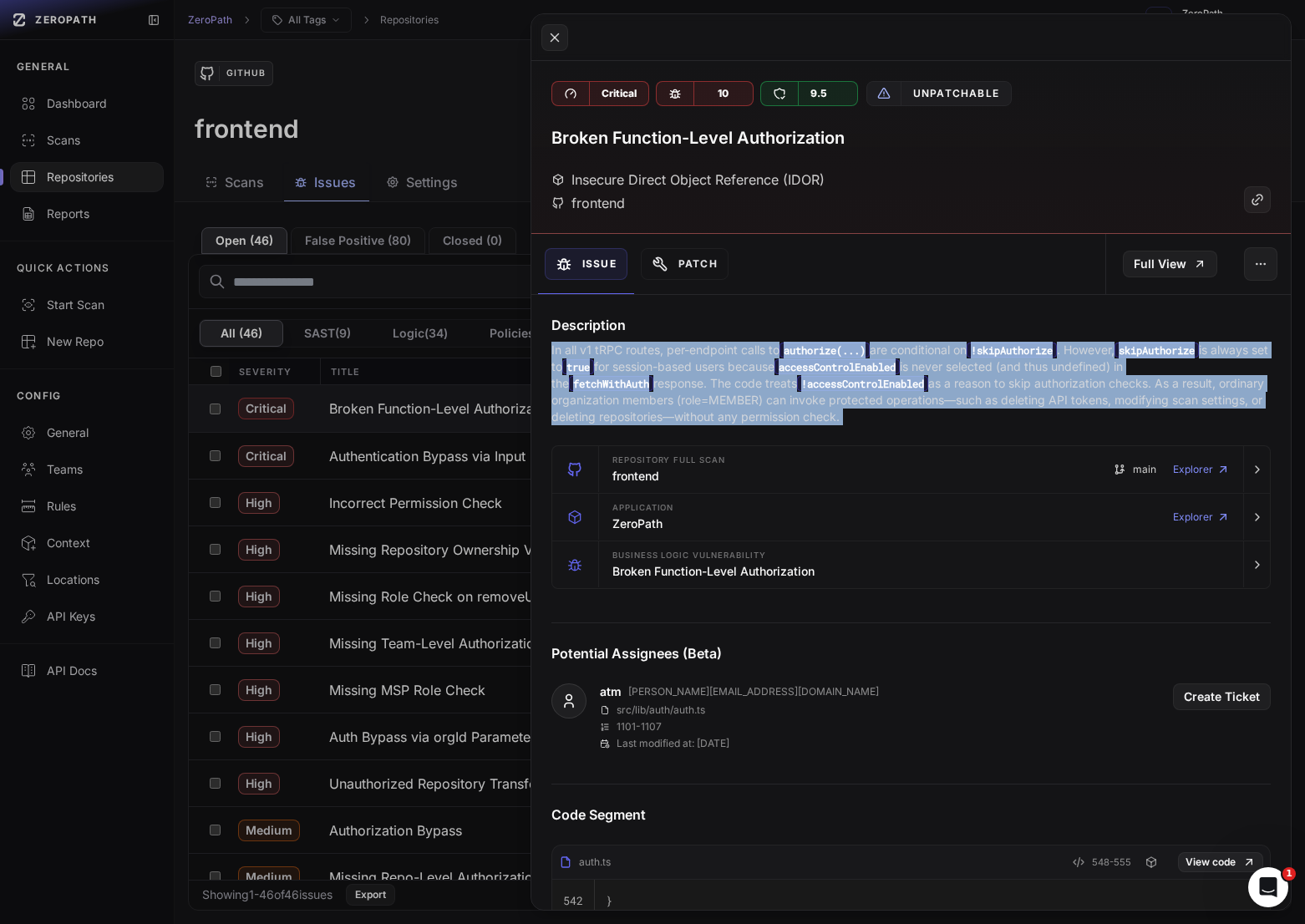
click at [728, 385] on p "In all v1 tRPC routes, per-endpoint calls to authorize(...) are conditional on …" at bounding box center [912, 383] width 720 height 83
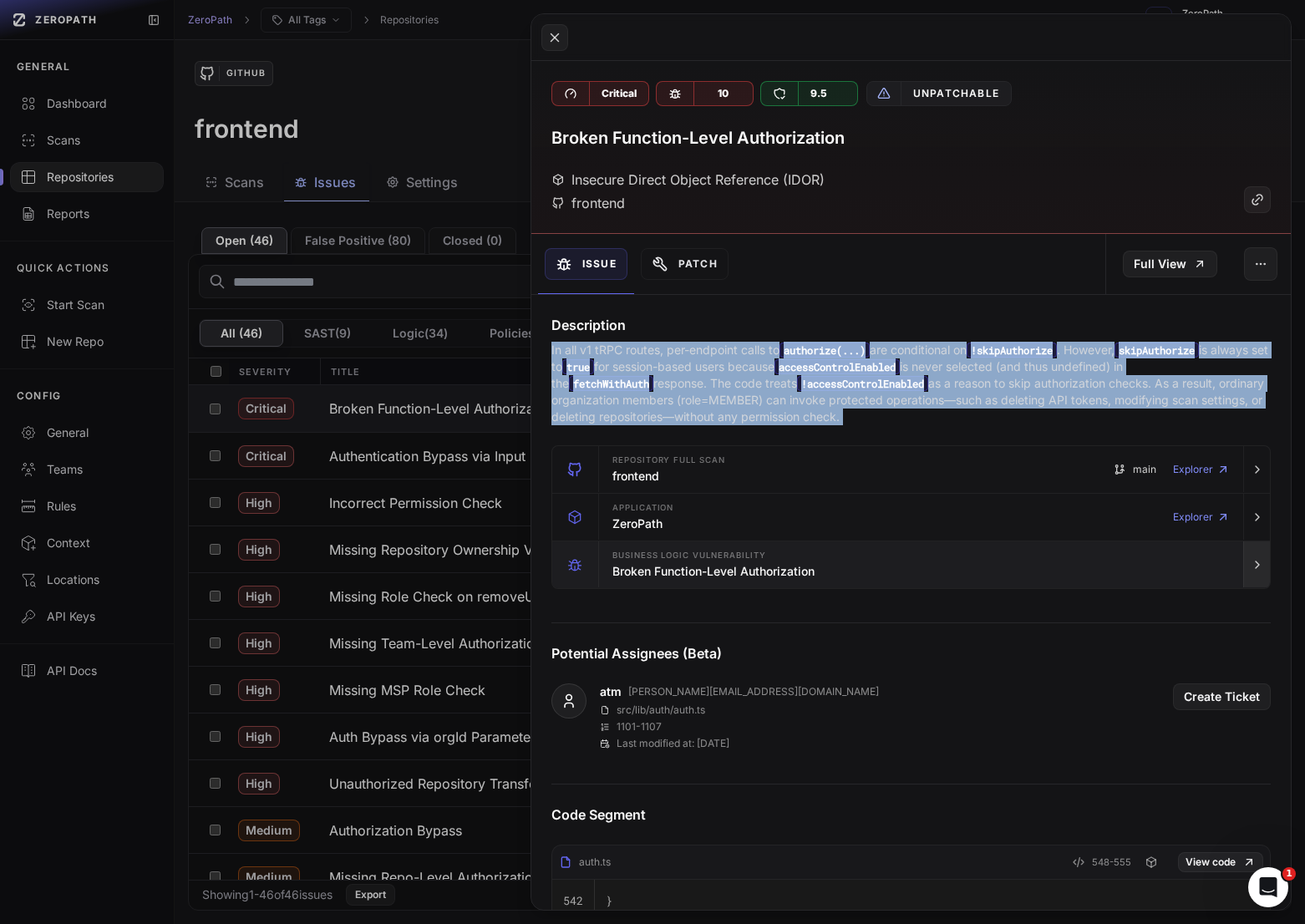
click at [1254, 559] on button "button" at bounding box center [1257, 565] width 27 height 47
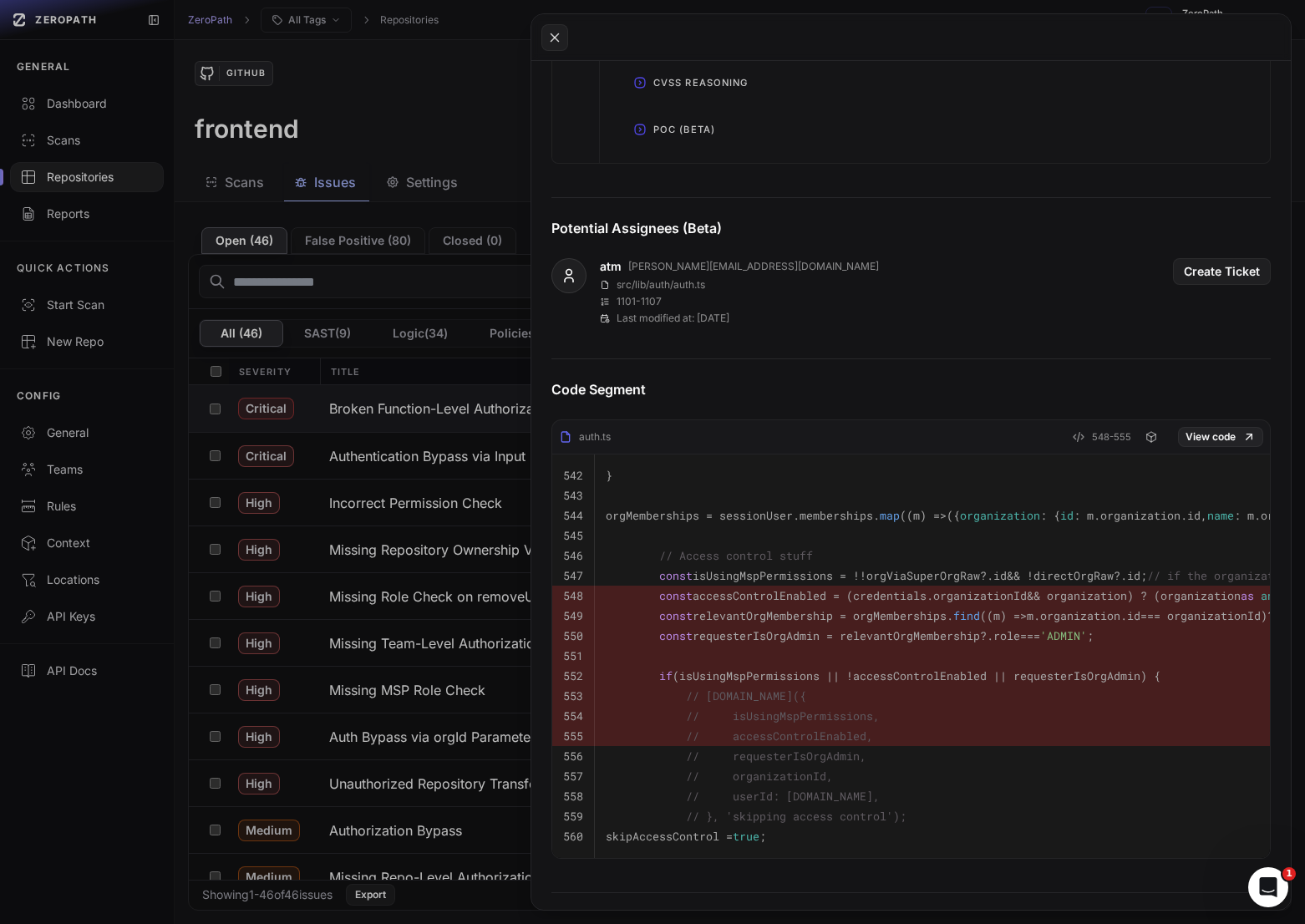
scroll to position [1048, 0]
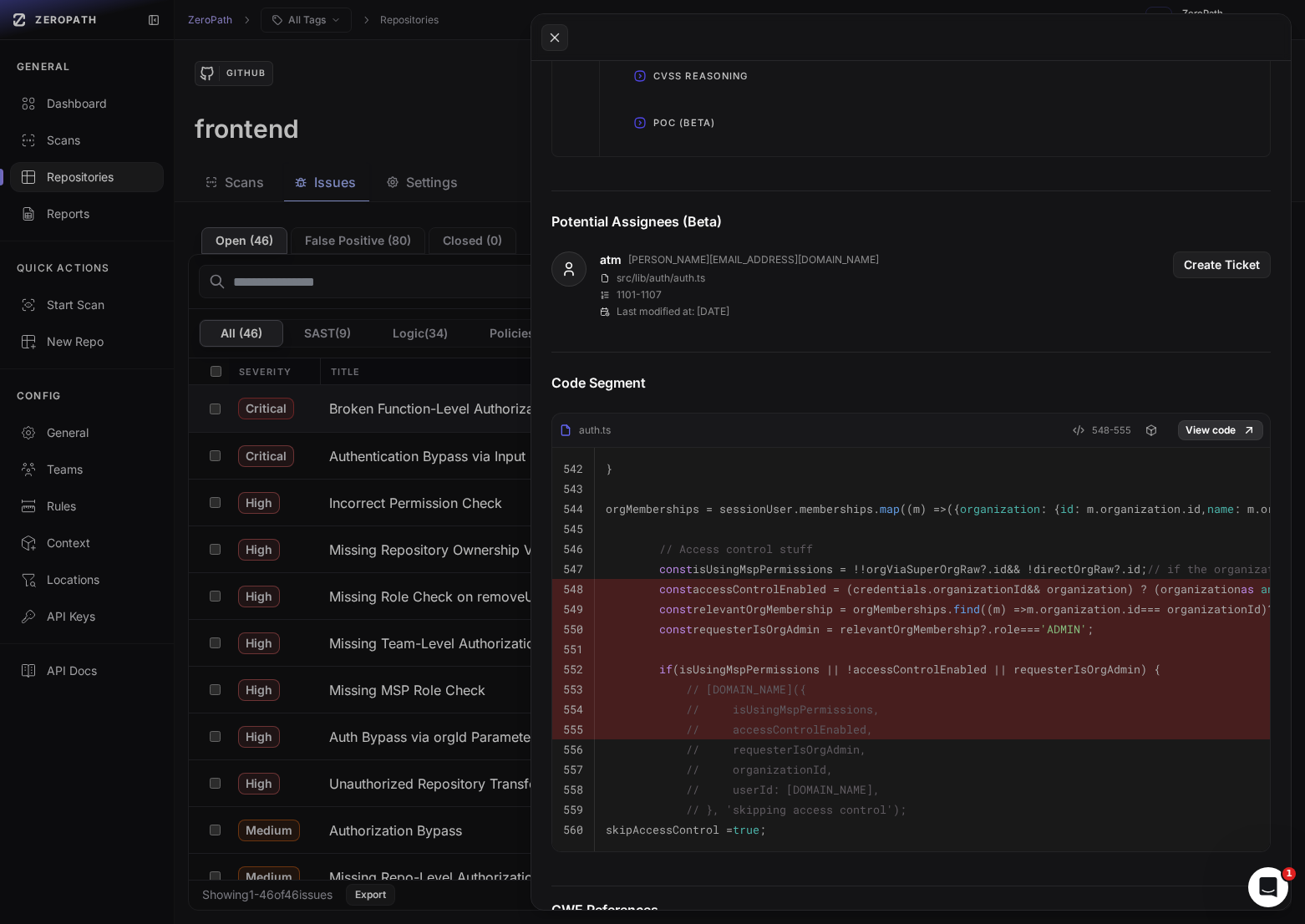
click at [1220, 434] on link "View code" at bounding box center [1221, 430] width 85 height 20
